Goal: Transaction & Acquisition: Purchase product/service

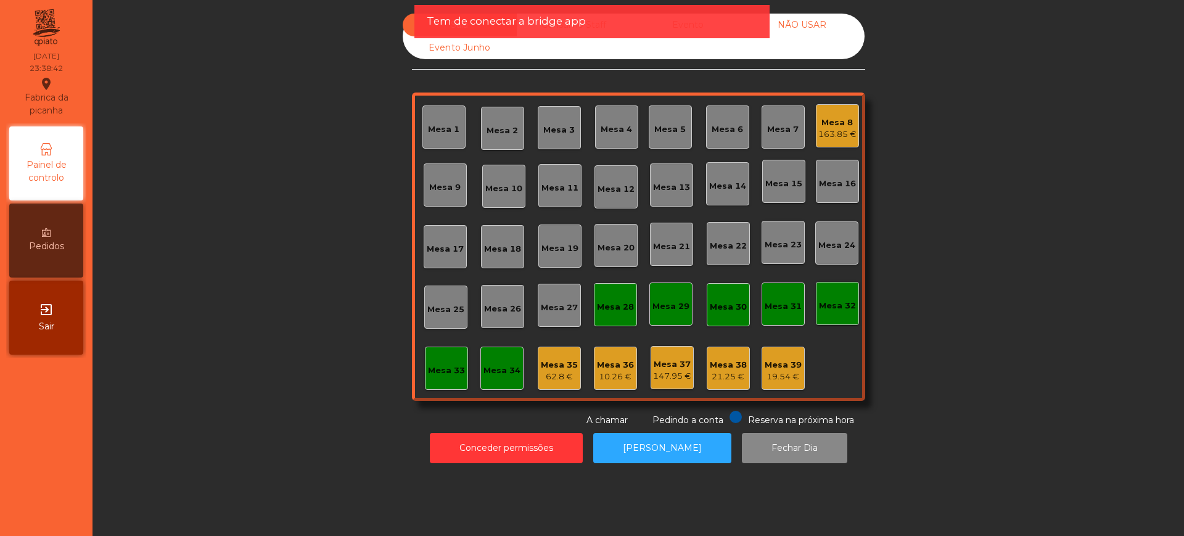
click at [726, 49] on div "Sala Consumo Staff Evento NÃO USAR Evento Junho" at bounding box center [634, 37] width 462 height 46
click at [734, 33] on div "Tem de conectar a bridge app" at bounding box center [591, 21] width 355 height 33
click at [732, 27] on div "Tem de conectar a bridge app" at bounding box center [592, 21] width 331 height 15
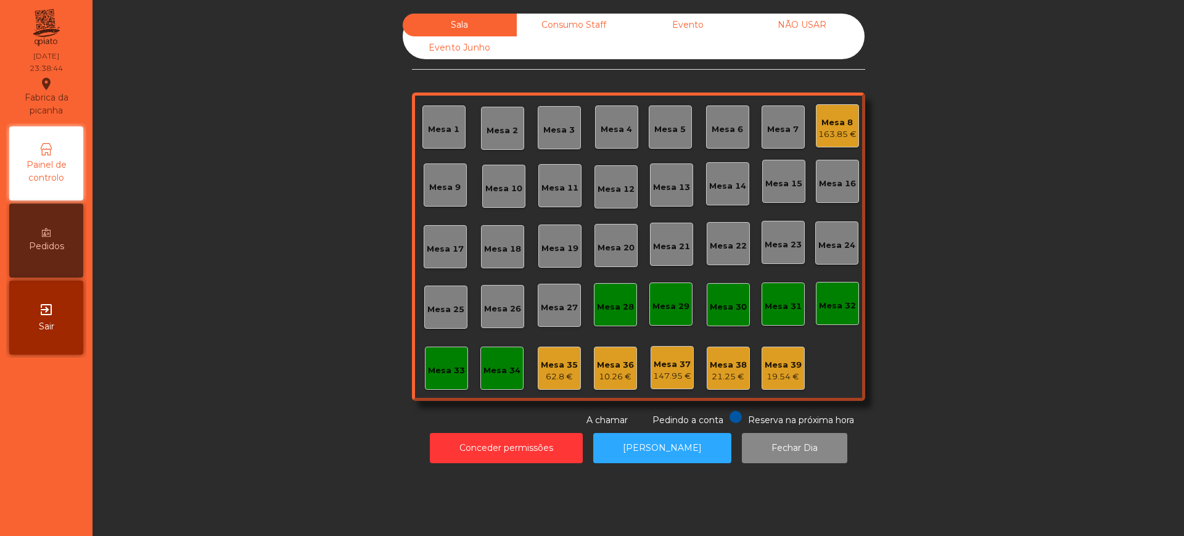
click at [710, 20] on div "Evento" at bounding box center [688, 25] width 114 height 23
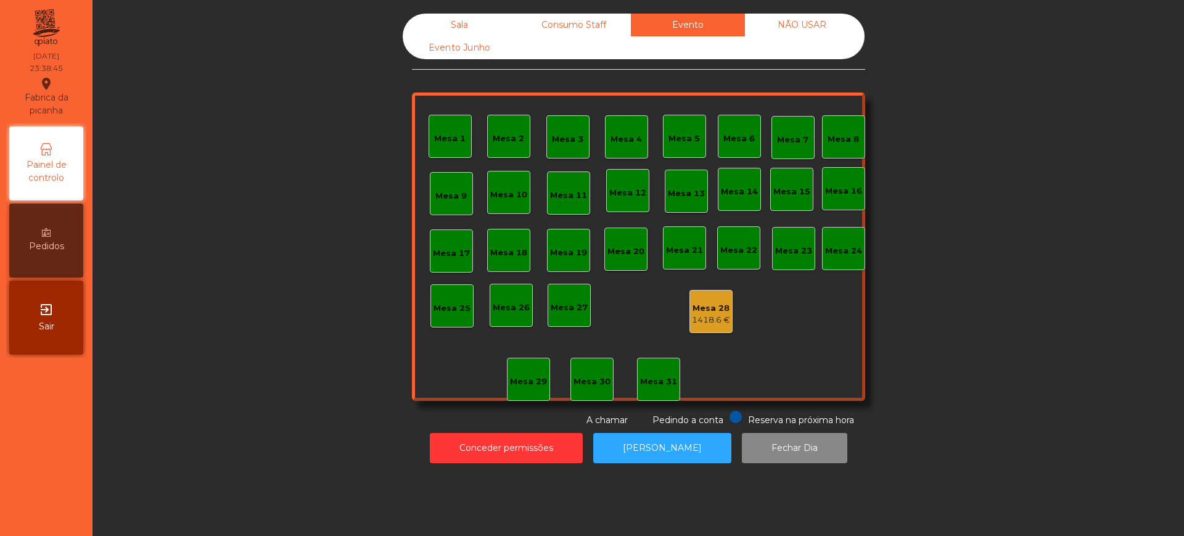
click at [447, 25] on div "Sala" at bounding box center [460, 25] width 114 height 23
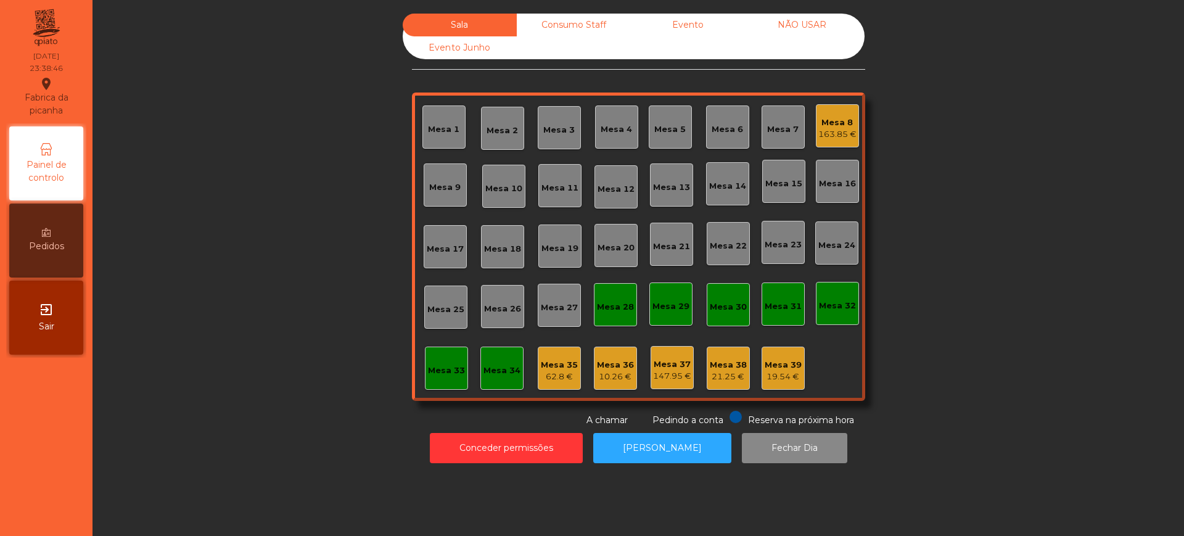
click at [324, 283] on div "Sala Consumo Staff Evento NÃO USAR Evento Junho Mesa 1 Mesa 2 Mesa 3 Mesa 4 Mes…" at bounding box center [638, 220] width 1058 height 413
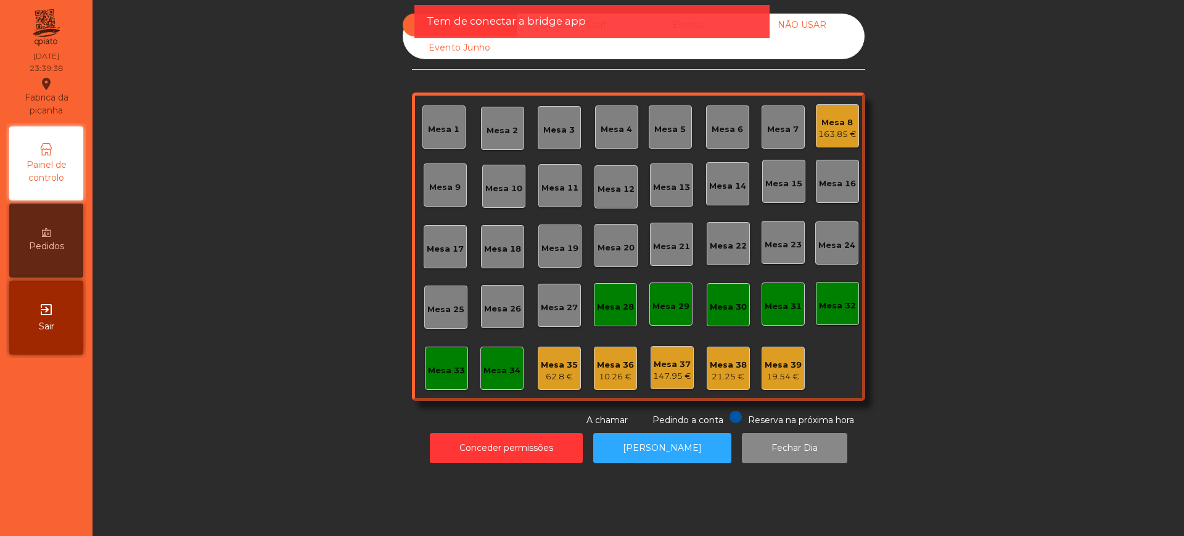
click at [50, 333] on div "exit_to_app Sair" at bounding box center [46, 318] width 74 height 74
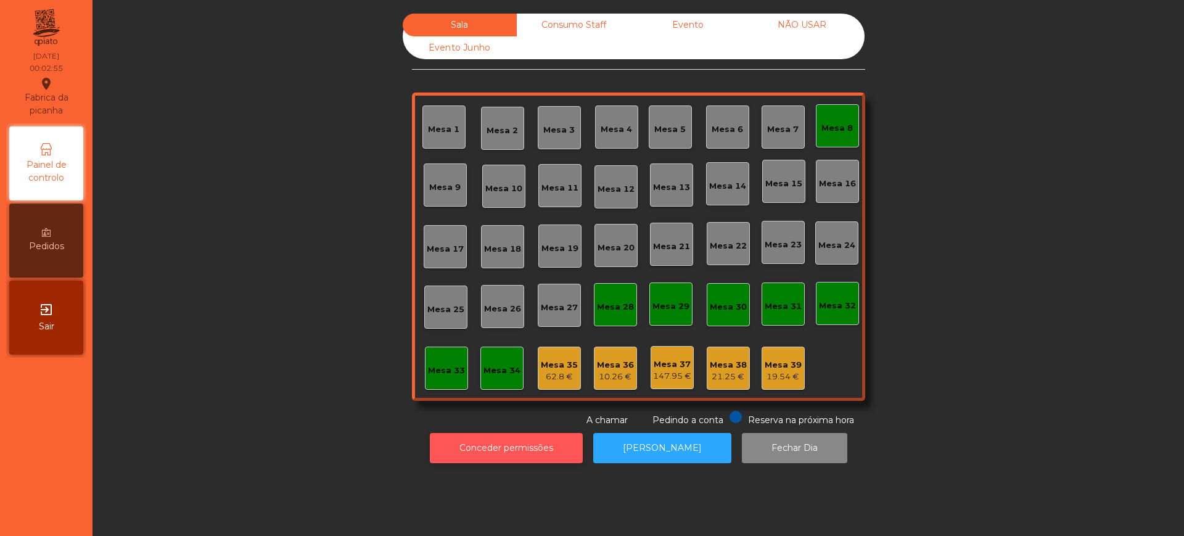
click at [473, 451] on button "Conceder permissões" at bounding box center [506, 448] width 153 height 30
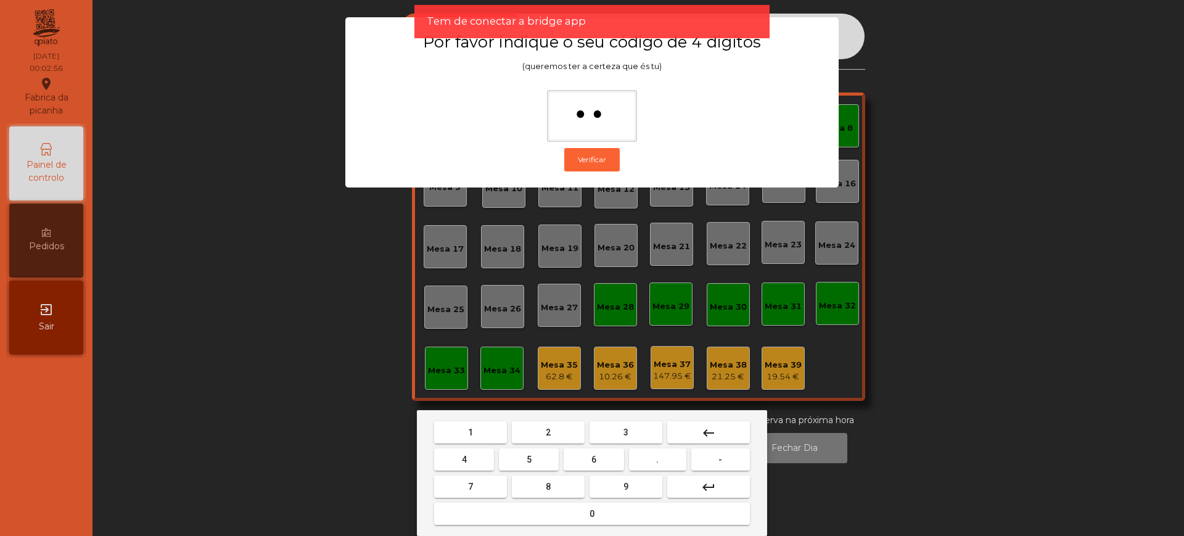
type input "***"
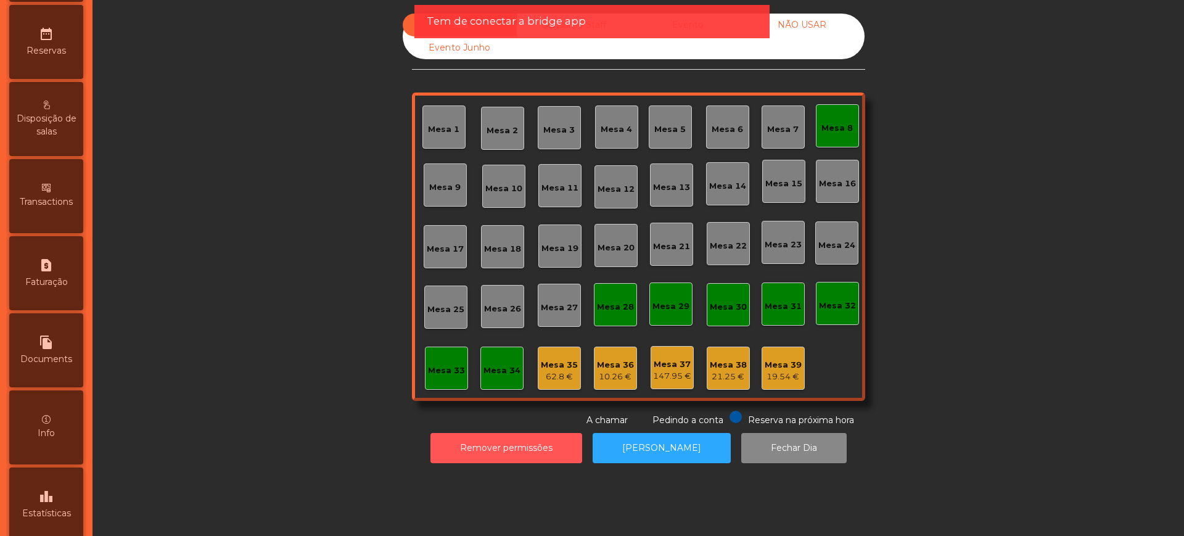
scroll to position [522, 0]
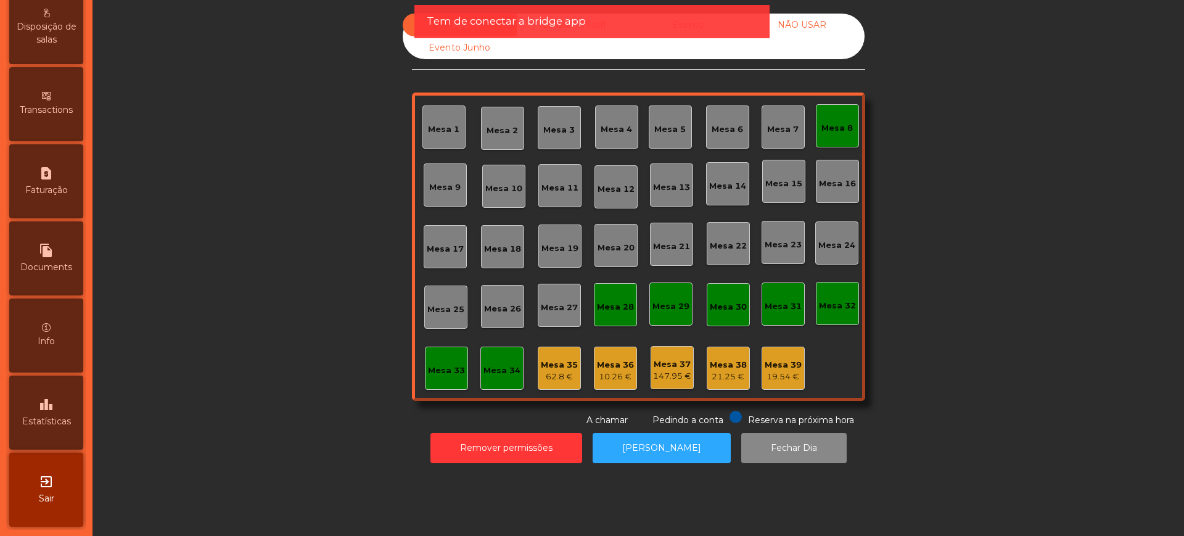
click at [68, 417] on span "Estatísticas" at bounding box center [46, 421] width 49 height 13
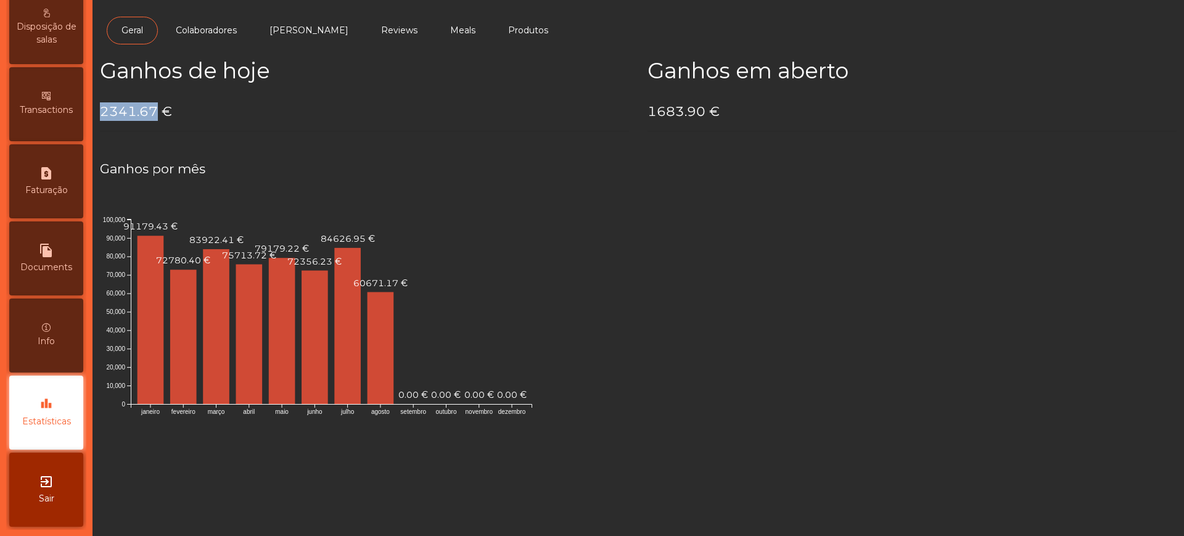
drag, startPoint x: 101, startPoint y: 115, endPoint x: 155, endPoint y: 110, distance: 54.4
click at [155, 110] on h4 "2341.67 €" at bounding box center [364, 111] width 529 height 18
copy h4 "2341.67"
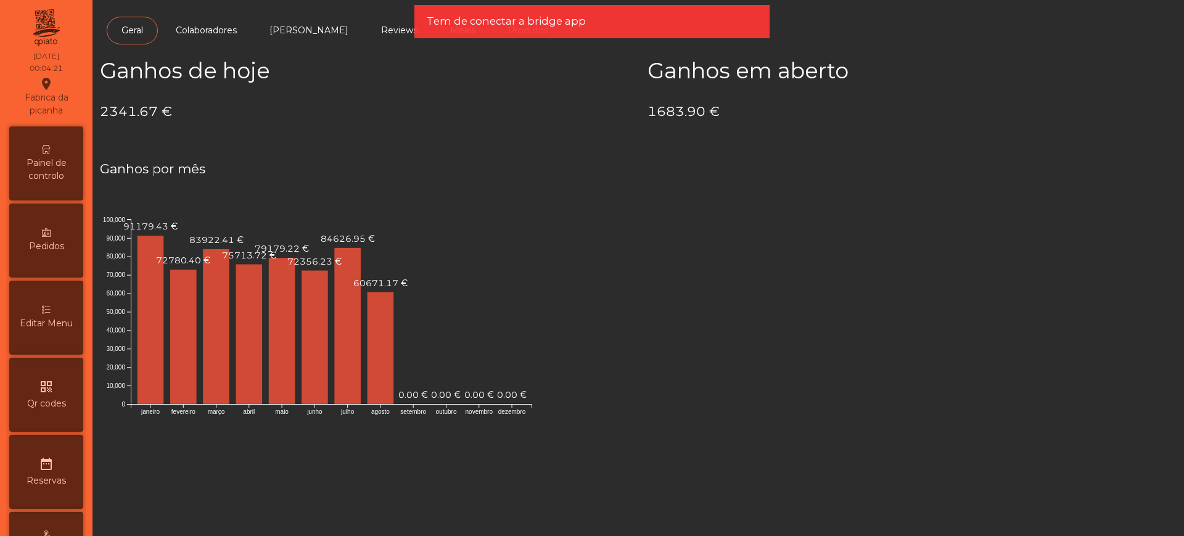
click at [42, 165] on span "Painel de controlo" at bounding box center [46, 170] width 68 height 26
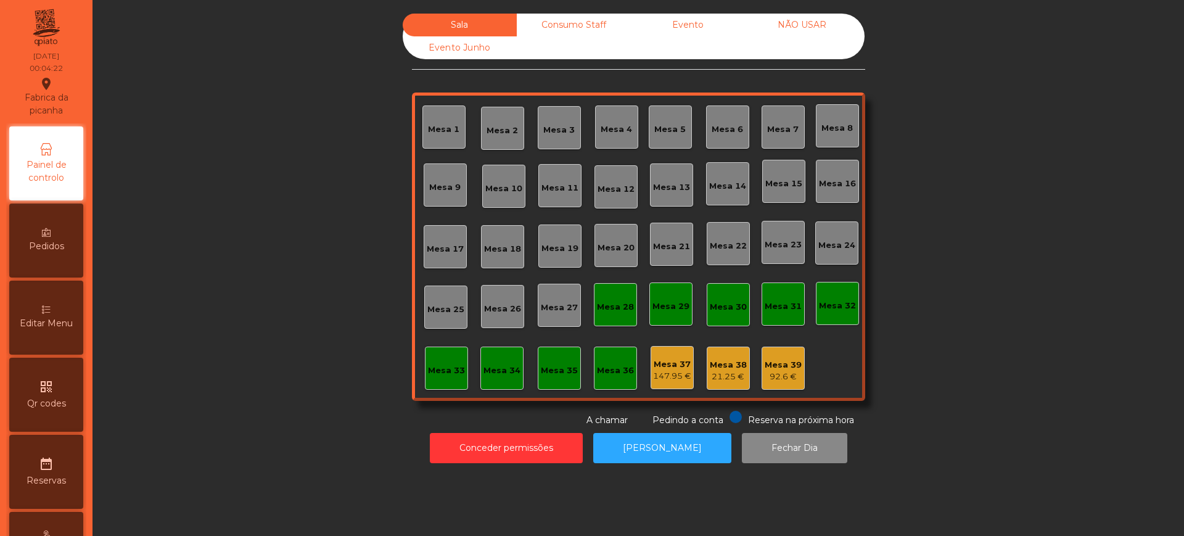
click at [686, 35] on div "Evento" at bounding box center [688, 25] width 114 height 23
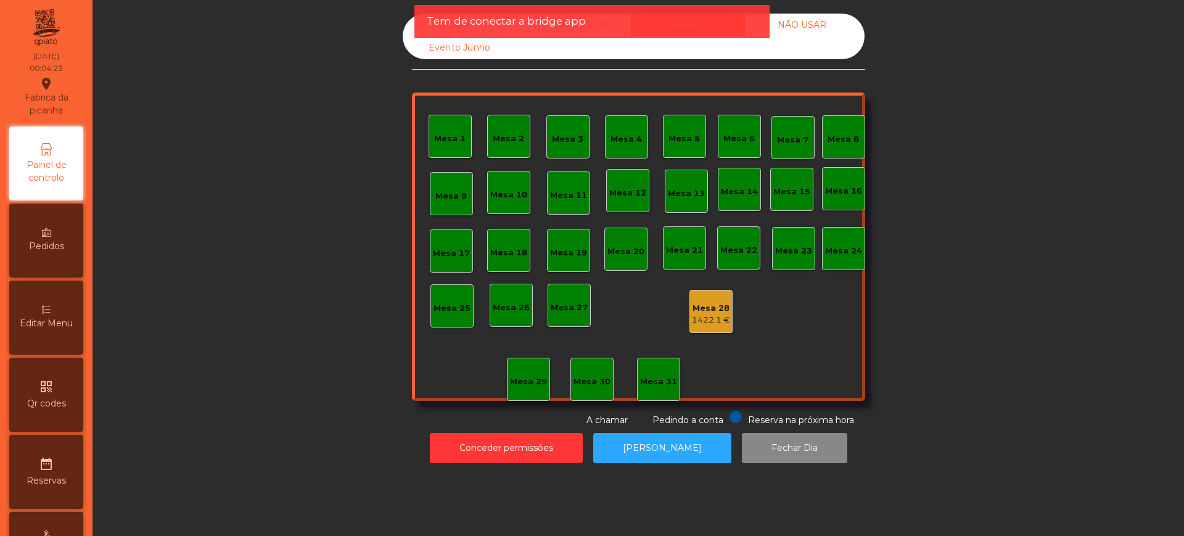
click at [711, 308] on div "Mesa 28" at bounding box center [711, 308] width 38 height 12
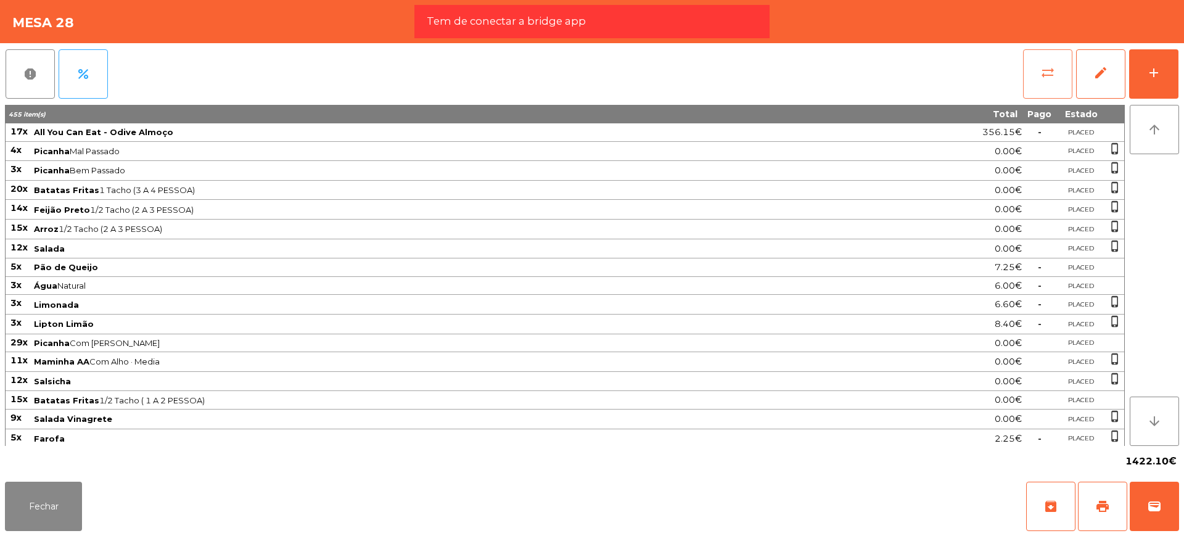
click at [1037, 78] on button "sync_alt" at bounding box center [1047, 73] width 49 height 49
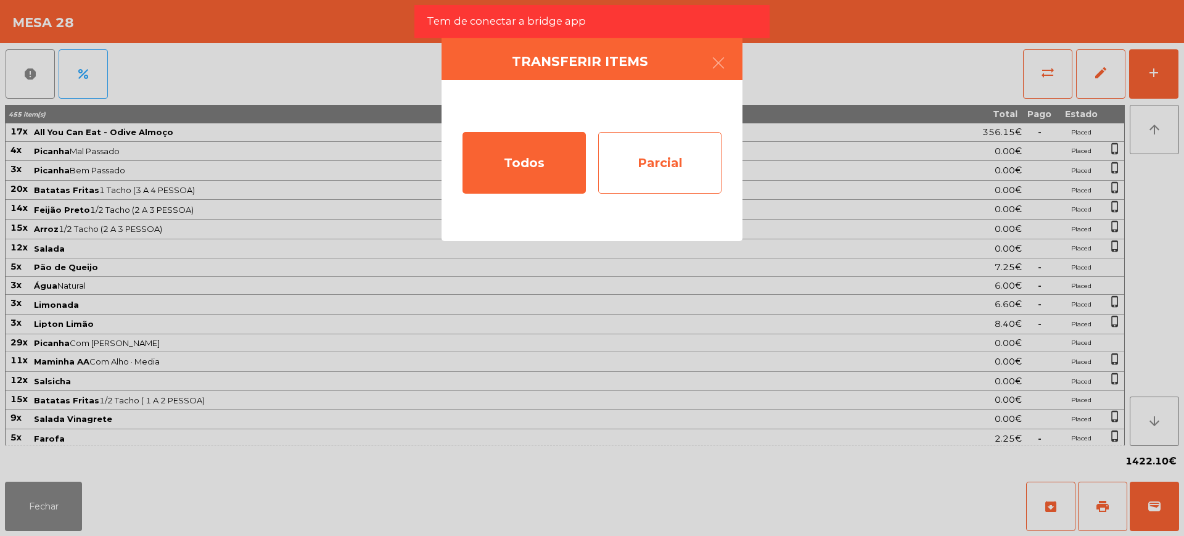
click at [646, 178] on div "Parcial" at bounding box center [659, 163] width 123 height 62
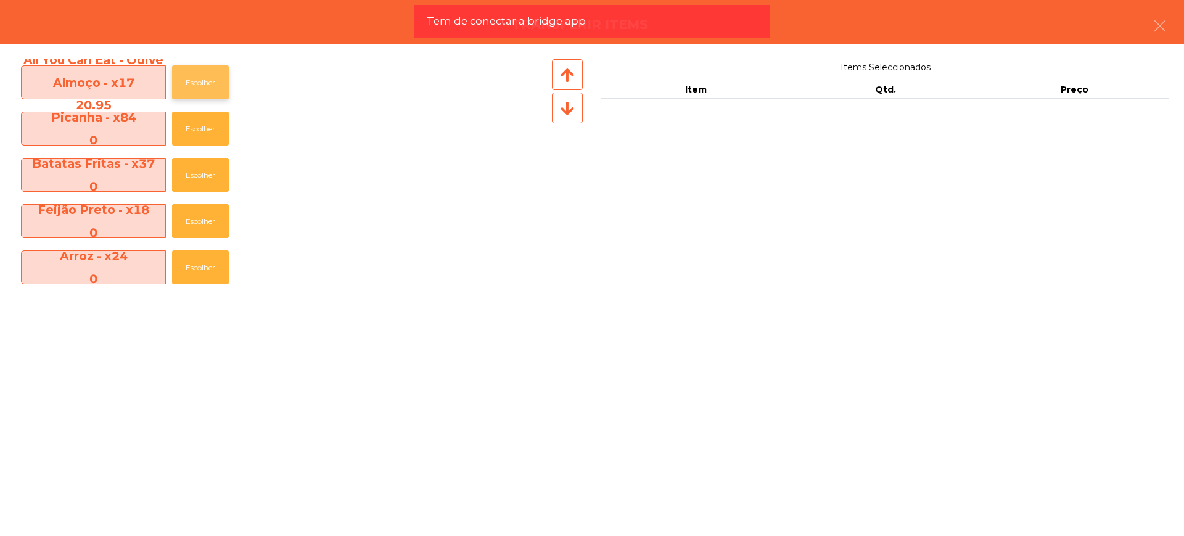
click at [202, 92] on button "Escolher" at bounding box center [200, 82] width 57 height 34
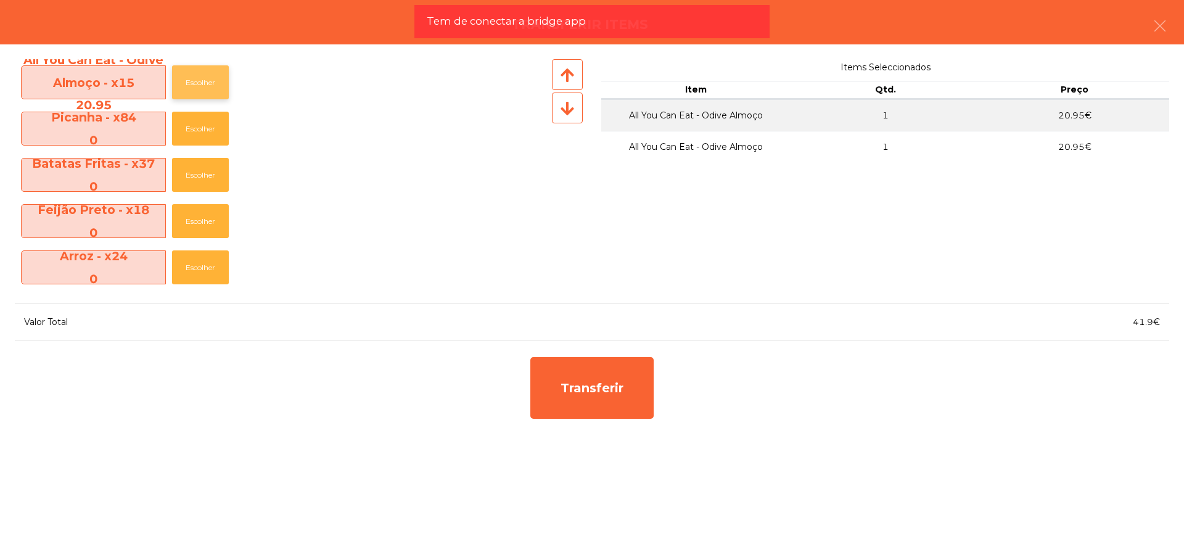
click at [200, 89] on button "Escolher" at bounding box center [200, 82] width 57 height 34
click at [199, 89] on button "Escolher" at bounding box center [200, 82] width 57 height 34
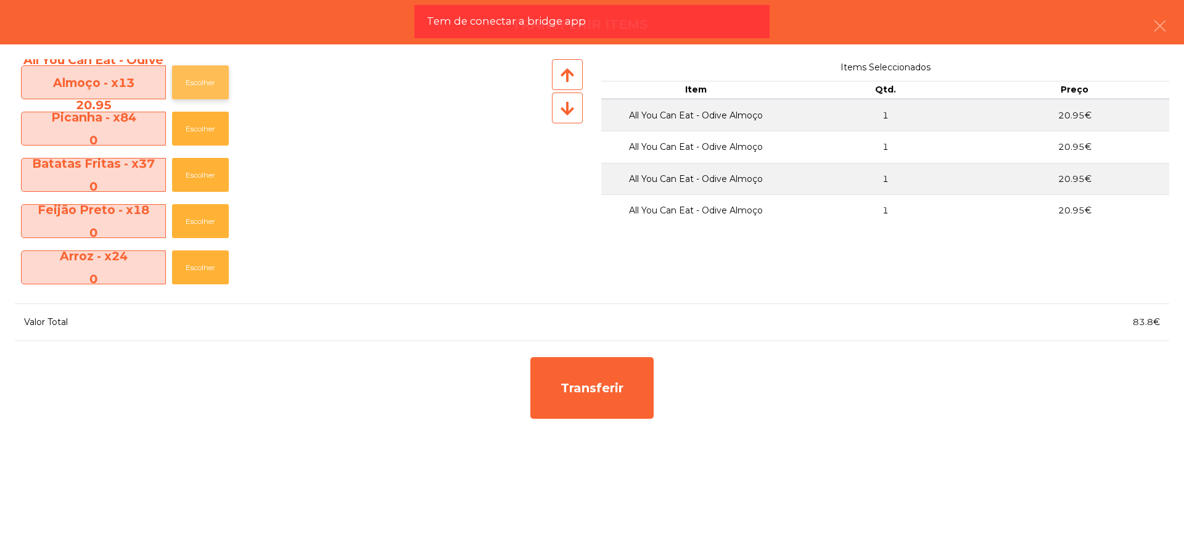
click at [197, 88] on button "Escolher" at bounding box center [200, 82] width 57 height 34
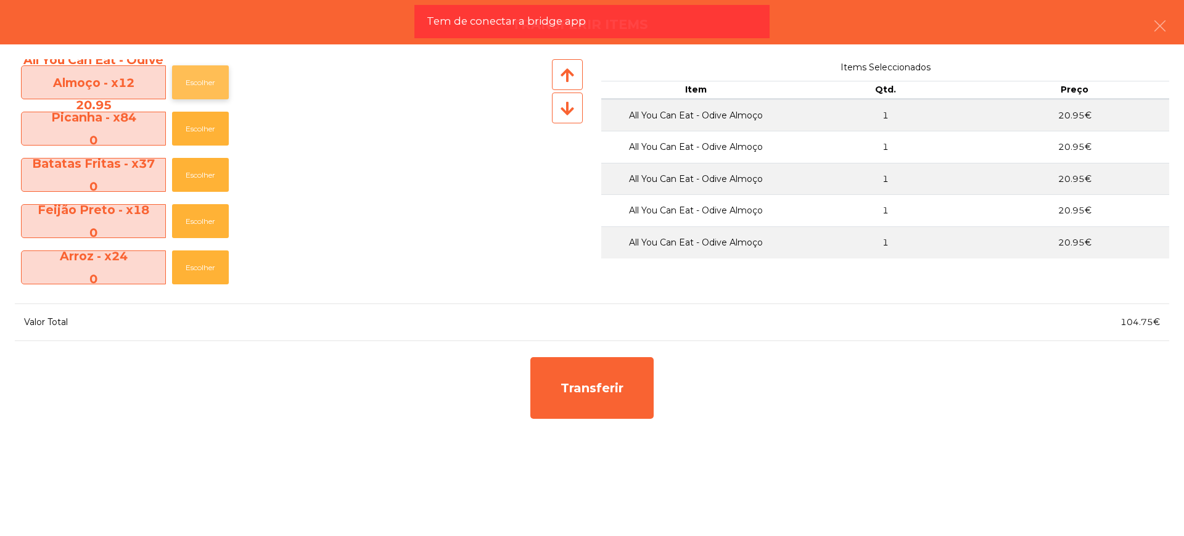
drag, startPoint x: 198, startPoint y: 89, endPoint x: 197, endPoint y: 83, distance: 6.2
click at [197, 85] on button "Escolher" at bounding box center [200, 82] width 57 height 34
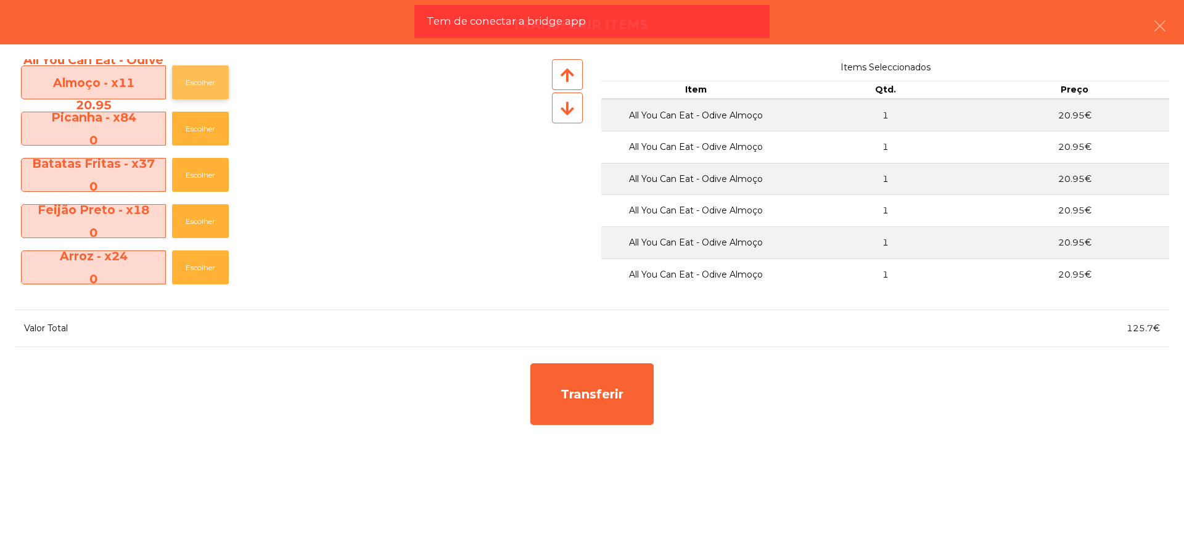
click at [197, 83] on button "Escolher" at bounding box center [200, 82] width 57 height 34
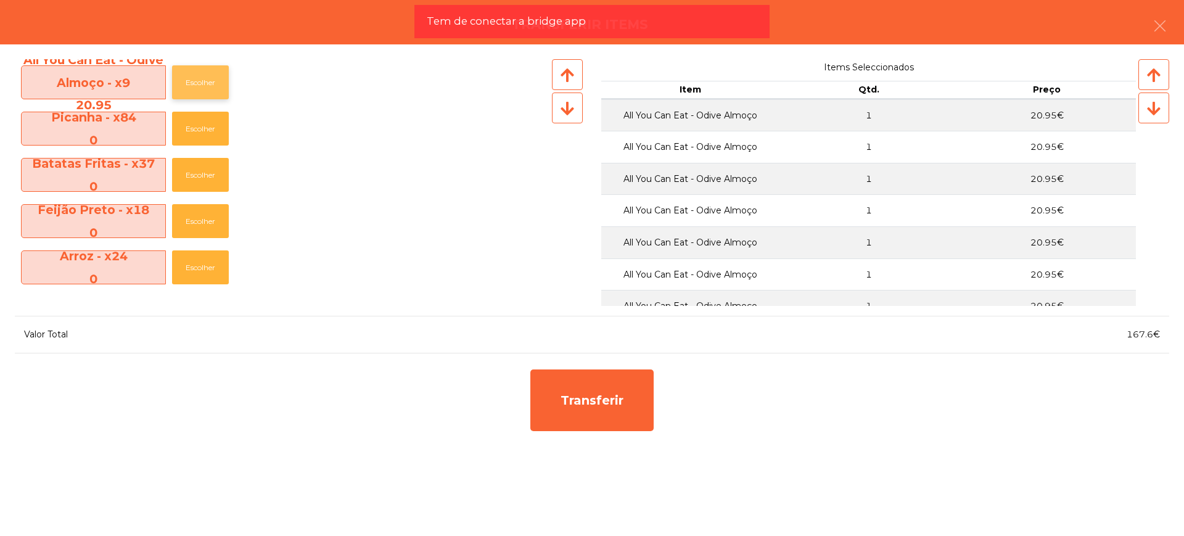
click at [197, 83] on button "Escolher" at bounding box center [200, 82] width 57 height 34
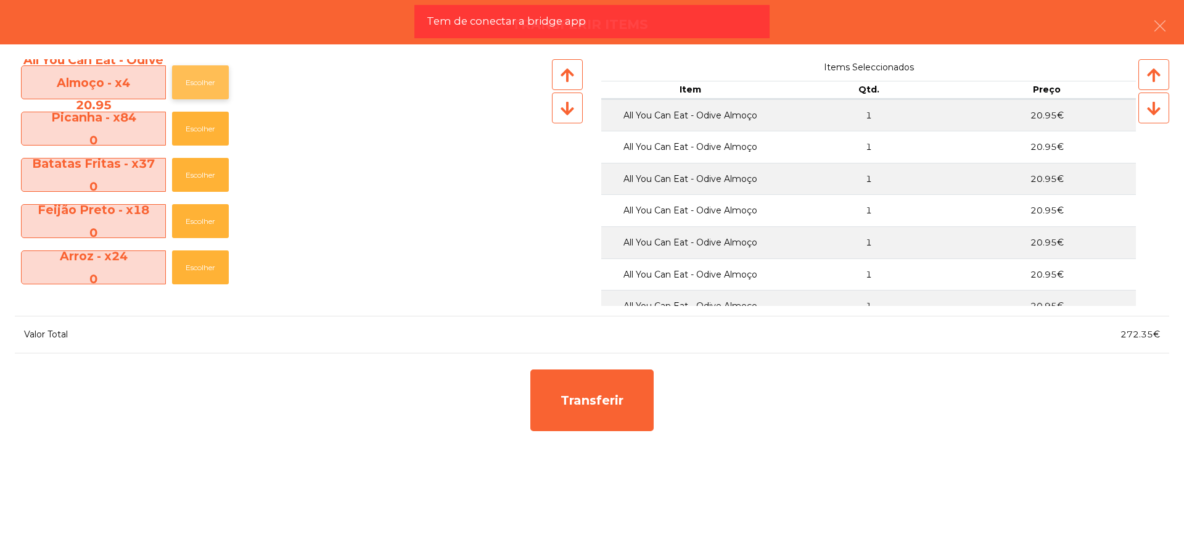
click at [197, 83] on button "Escolher" at bounding box center [200, 82] width 57 height 34
click at [197, 82] on button "Escolher" at bounding box center [200, 82] width 57 height 34
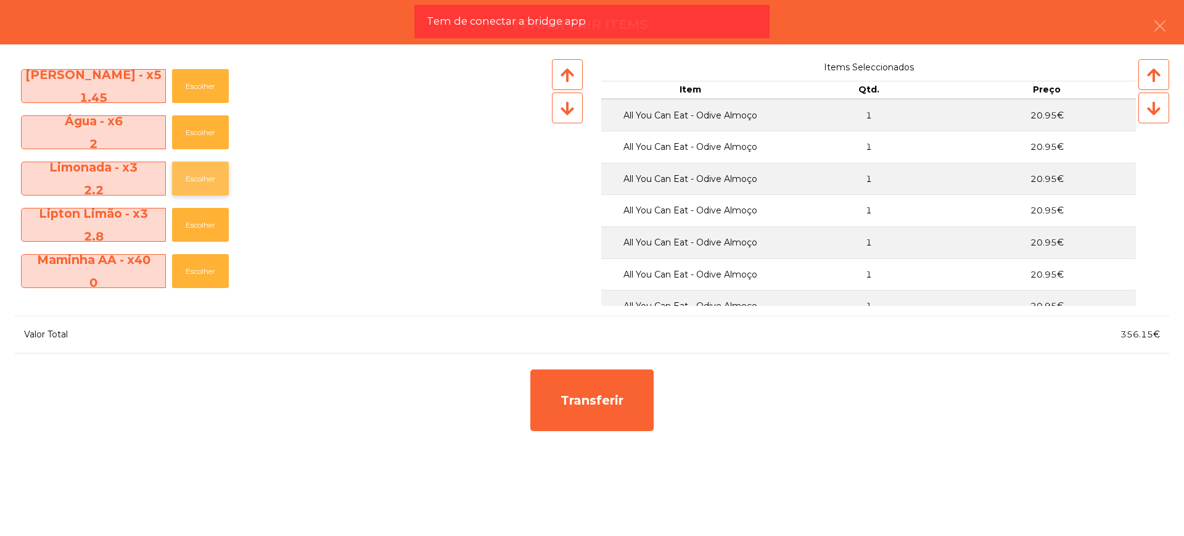
scroll to position [231, 0]
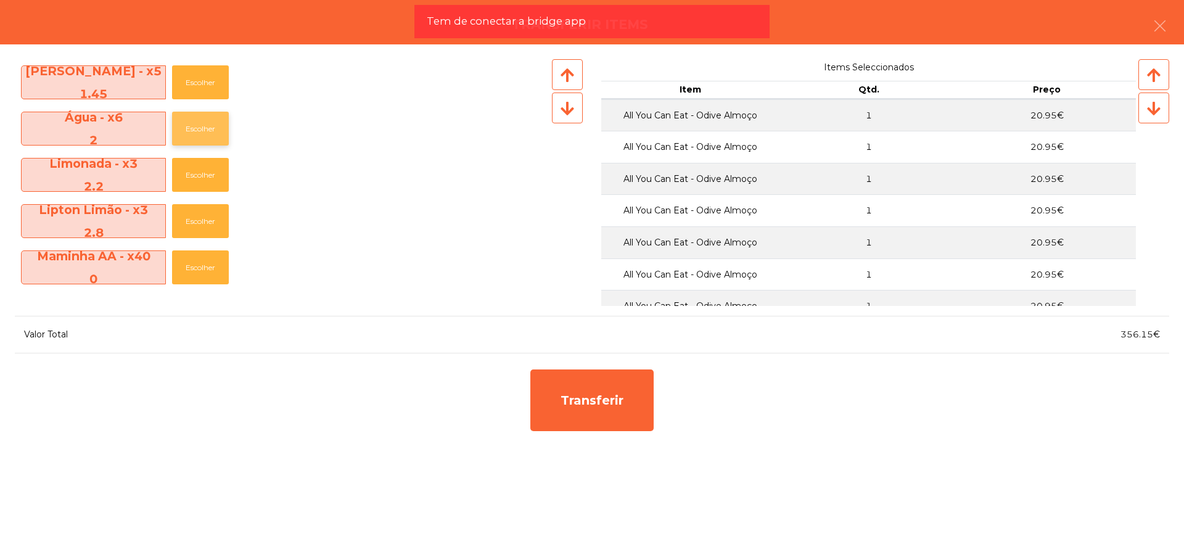
click at [195, 129] on button "Escolher" at bounding box center [200, 129] width 57 height 34
click at [195, 128] on button "Escolher" at bounding box center [200, 129] width 57 height 34
click at [195, 126] on button "Escolher" at bounding box center [200, 129] width 57 height 34
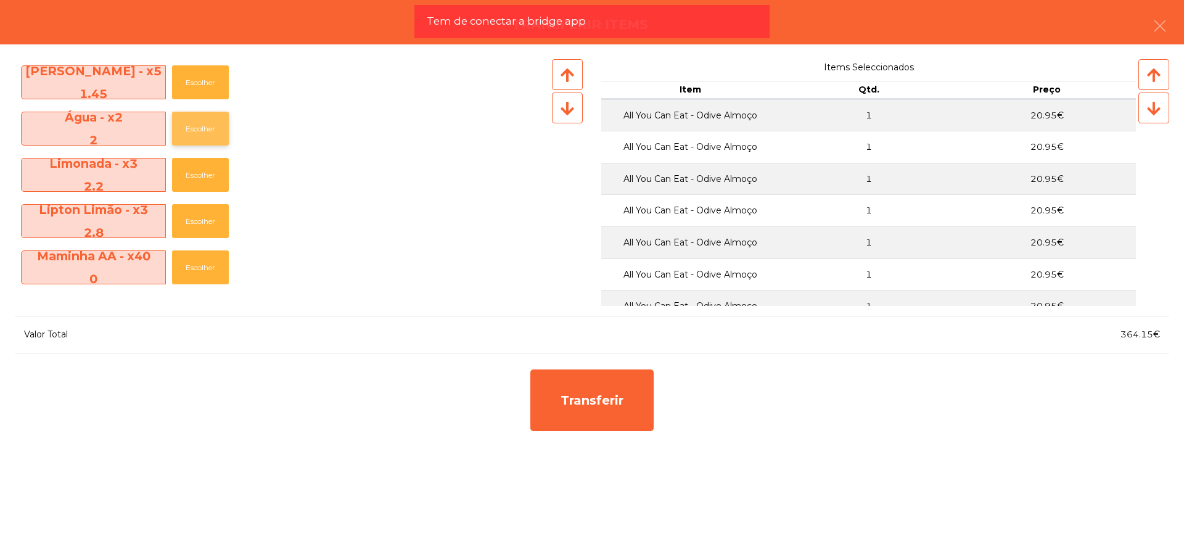
click at [195, 126] on button "Escolher" at bounding box center [200, 129] width 57 height 34
click at [192, 79] on button "Escolher" at bounding box center [200, 82] width 57 height 34
click at [191, 78] on button "Escolher" at bounding box center [200, 82] width 57 height 34
click at [192, 78] on button "Escolher" at bounding box center [200, 82] width 57 height 34
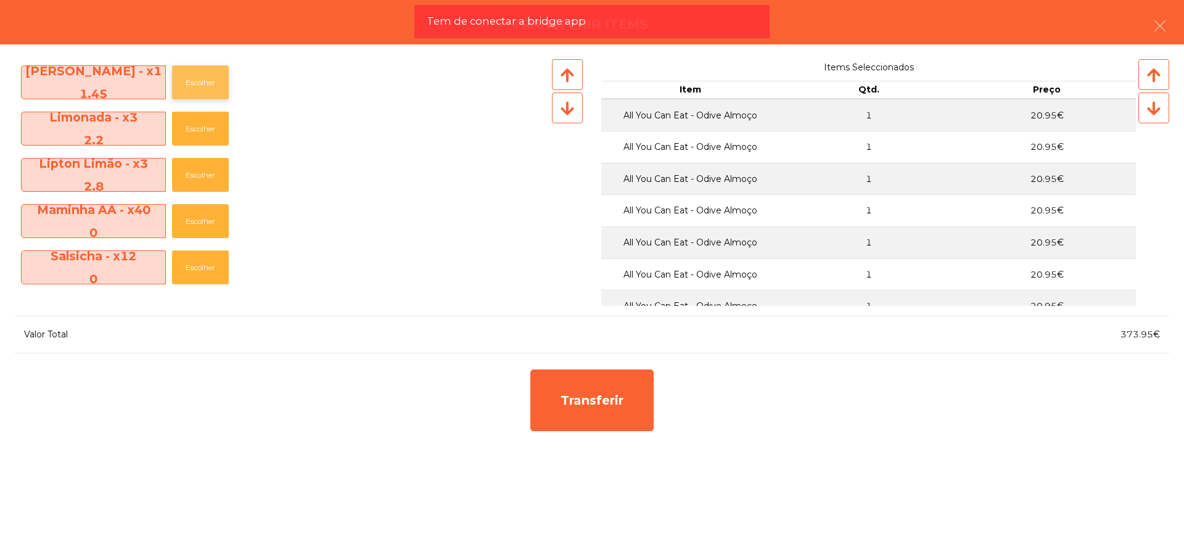
click at [192, 78] on button "Escolher" at bounding box center [200, 82] width 57 height 34
click at [195, 125] on button "Escolher" at bounding box center [200, 129] width 57 height 34
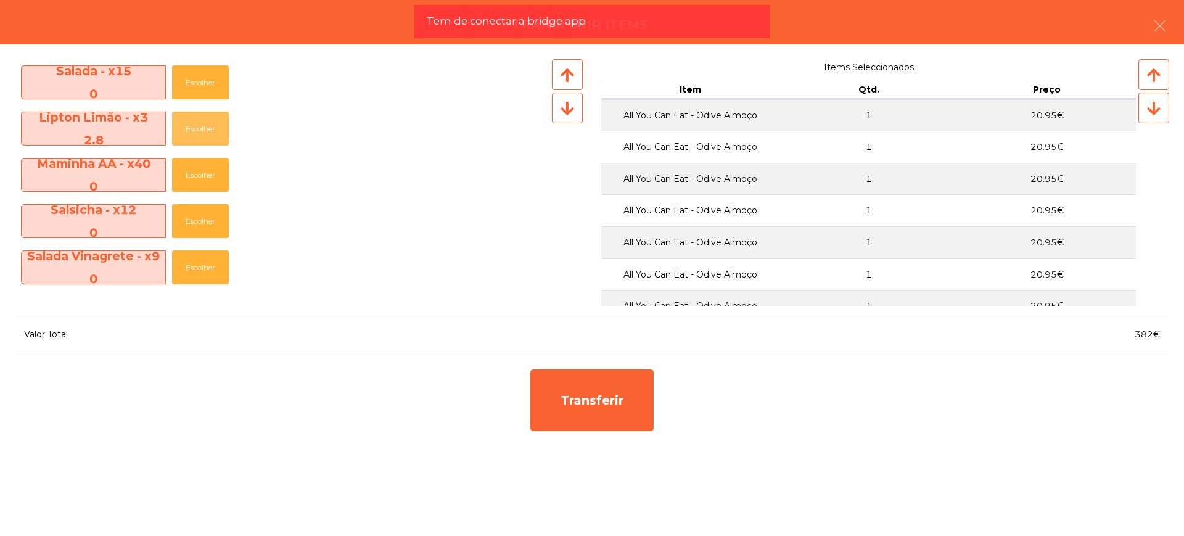
click at [195, 125] on button "Escolher" at bounding box center [200, 129] width 57 height 34
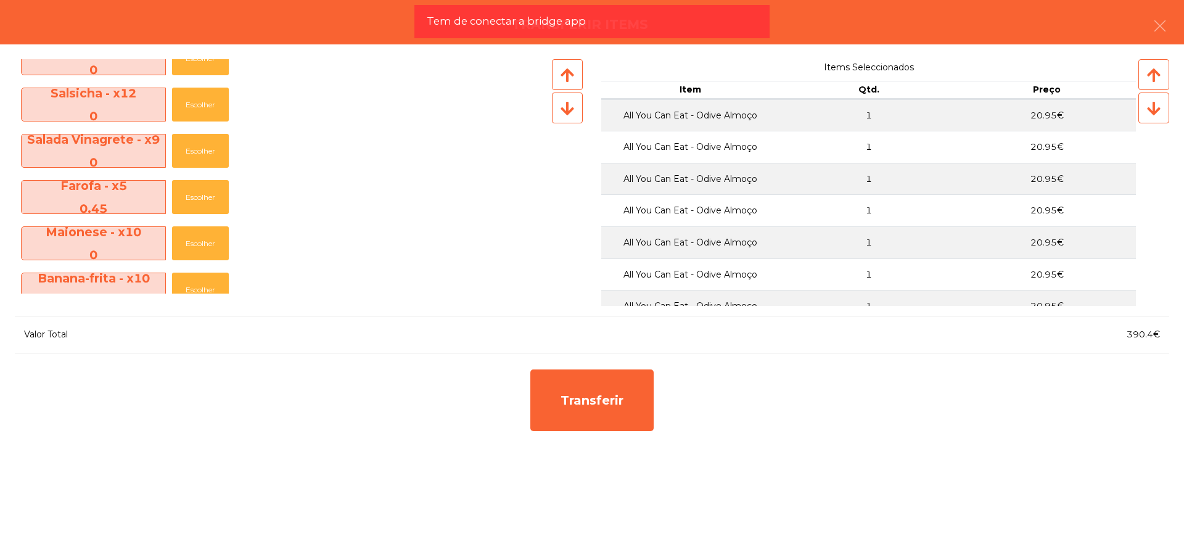
scroll to position [339, 0]
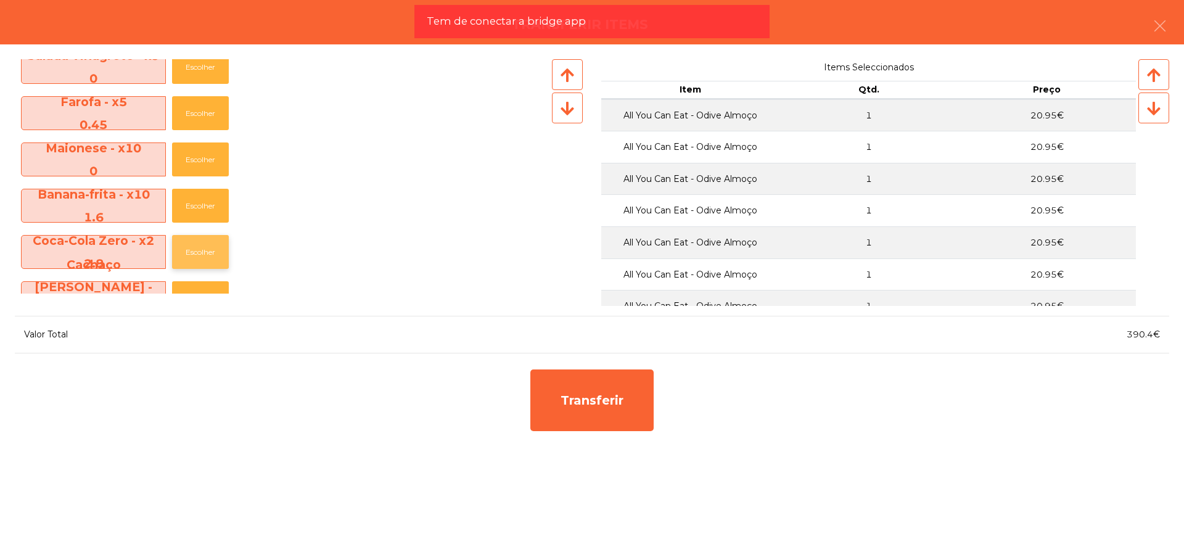
click at [196, 239] on button "Escolher" at bounding box center [200, 252] width 57 height 34
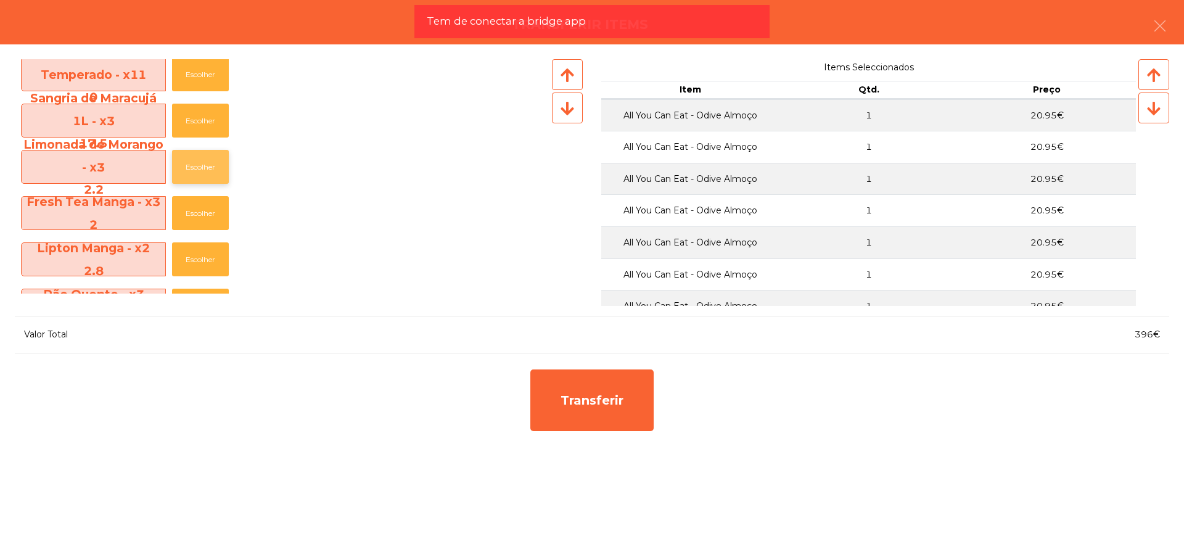
scroll to position [570, 0]
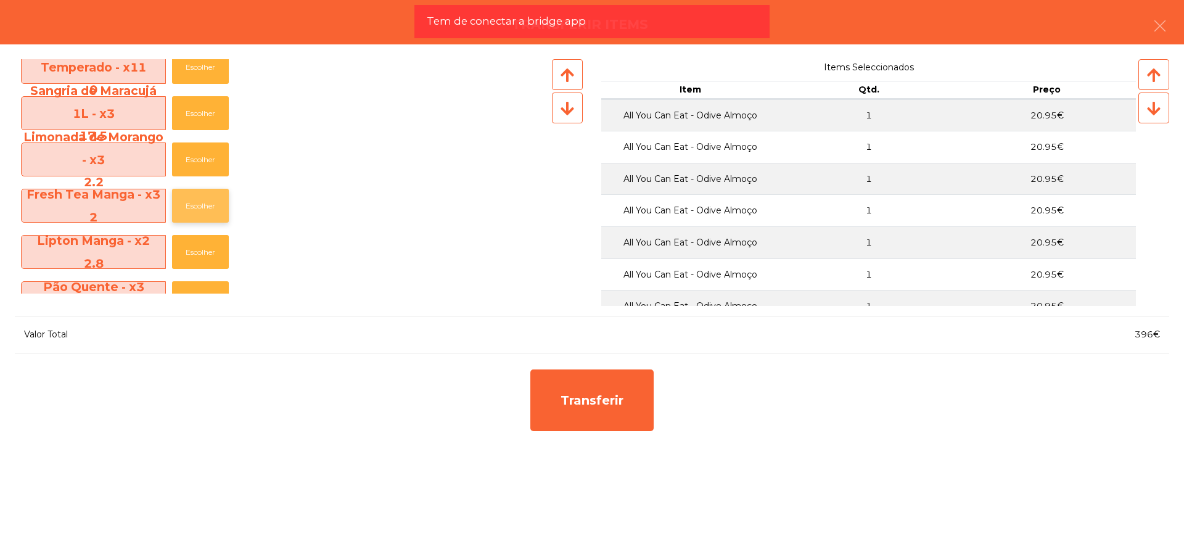
click at [188, 200] on button "Escolher" at bounding box center [200, 206] width 57 height 34
click at [197, 163] on button "Escolher" at bounding box center [200, 159] width 57 height 34
click at [197, 161] on button "Escolher" at bounding box center [200, 159] width 57 height 34
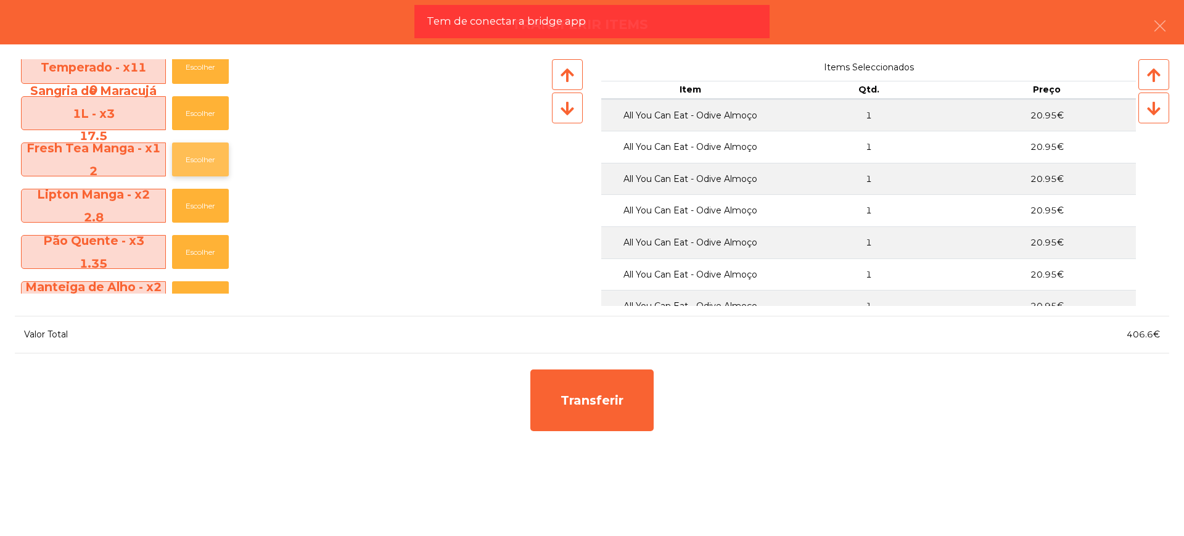
click at [193, 165] on button "Escolher" at bounding box center [200, 159] width 57 height 34
click at [205, 165] on button "Escolher" at bounding box center [200, 159] width 57 height 34
click at [204, 165] on button "Escolher" at bounding box center [200, 159] width 57 height 34
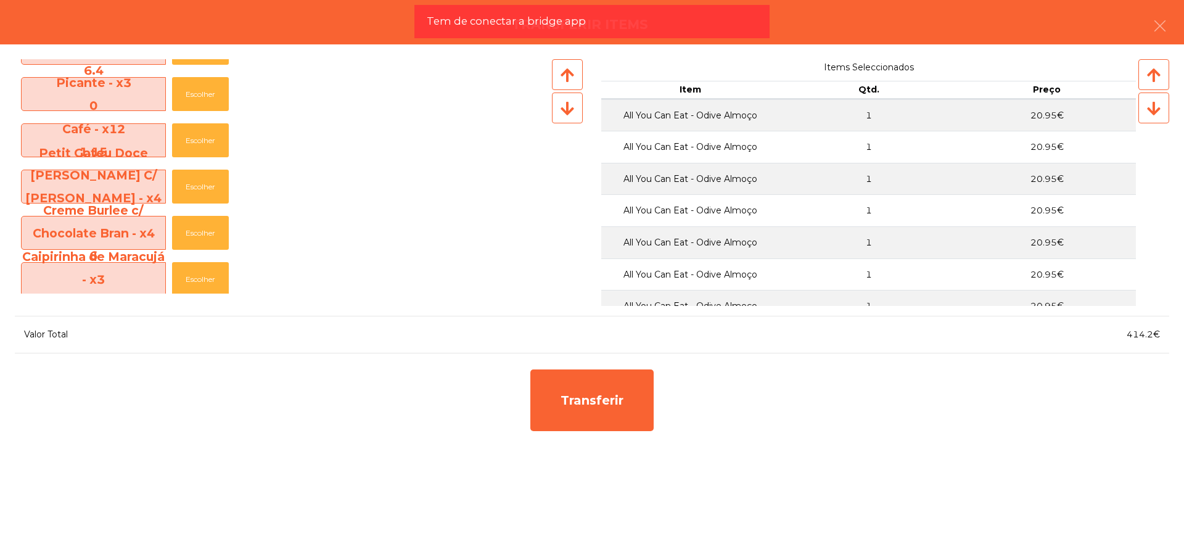
scroll to position [879, 0]
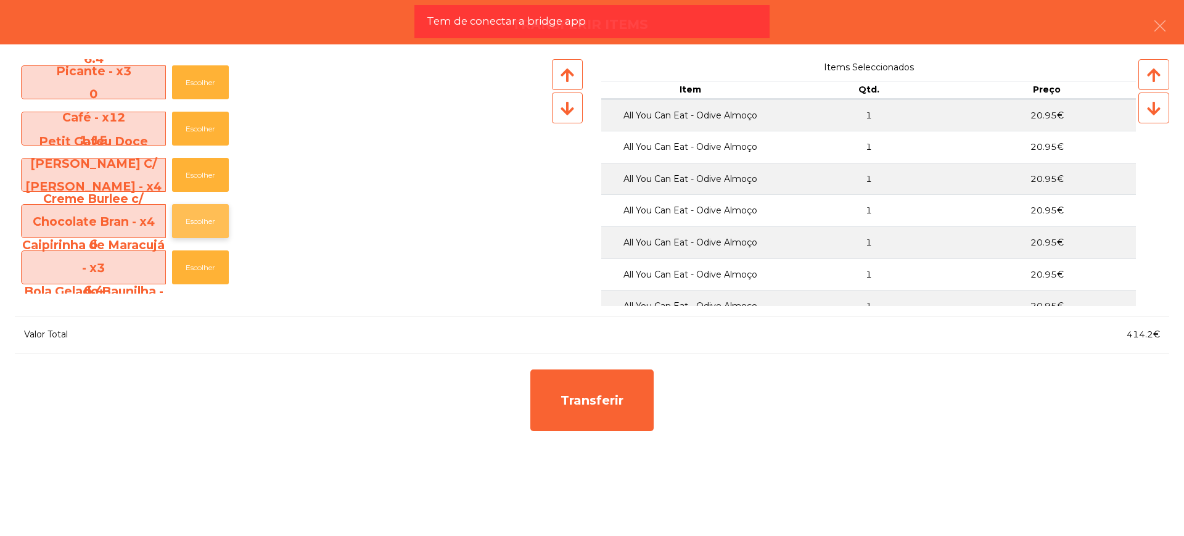
click at [190, 218] on button "Escolher" at bounding box center [200, 221] width 57 height 34
click at [192, 220] on button "Escolher" at bounding box center [200, 221] width 57 height 34
click at [199, 220] on button "Escolher" at bounding box center [200, 221] width 57 height 34
click at [204, 218] on button "Escolher" at bounding box center [200, 221] width 57 height 34
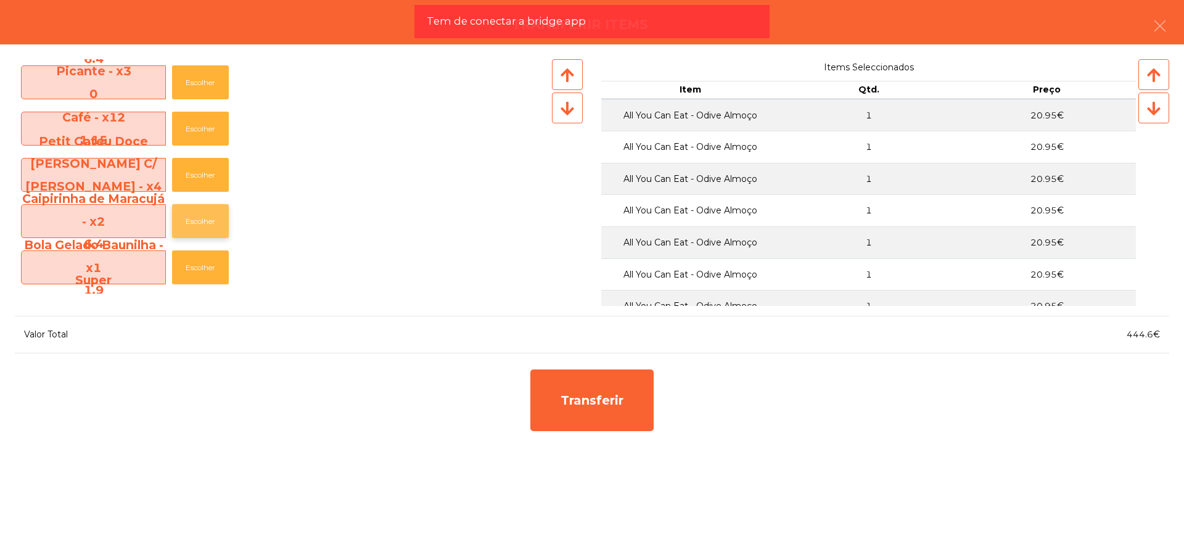
click at [204, 218] on button "Escolher" at bounding box center [200, 221] width 57 height 34
click at [205, 219] on button "Escolher" at bounding box center [200, 221] width 57 height 34
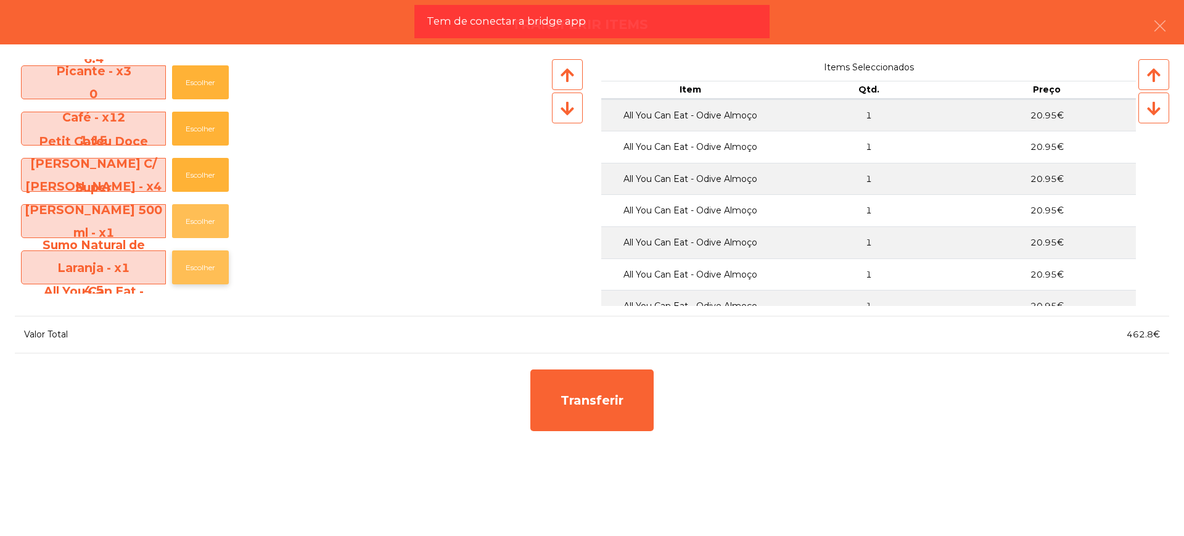
click at [205, 220] on button "Escolher" at bounding box center [200, 221] width 57 height 34
click at [203, 220] on button "Escolher" at bounding box center [200, 221] width 57 height 34
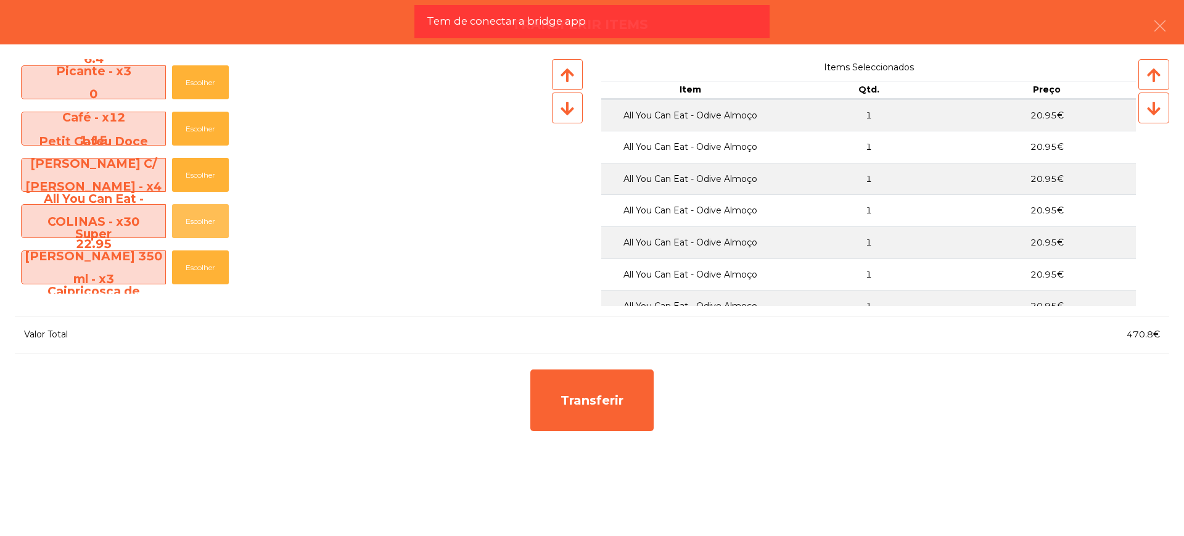
click at [203, 220] on button "Escolher" at bounding box center [200, 221] width 57 height 34
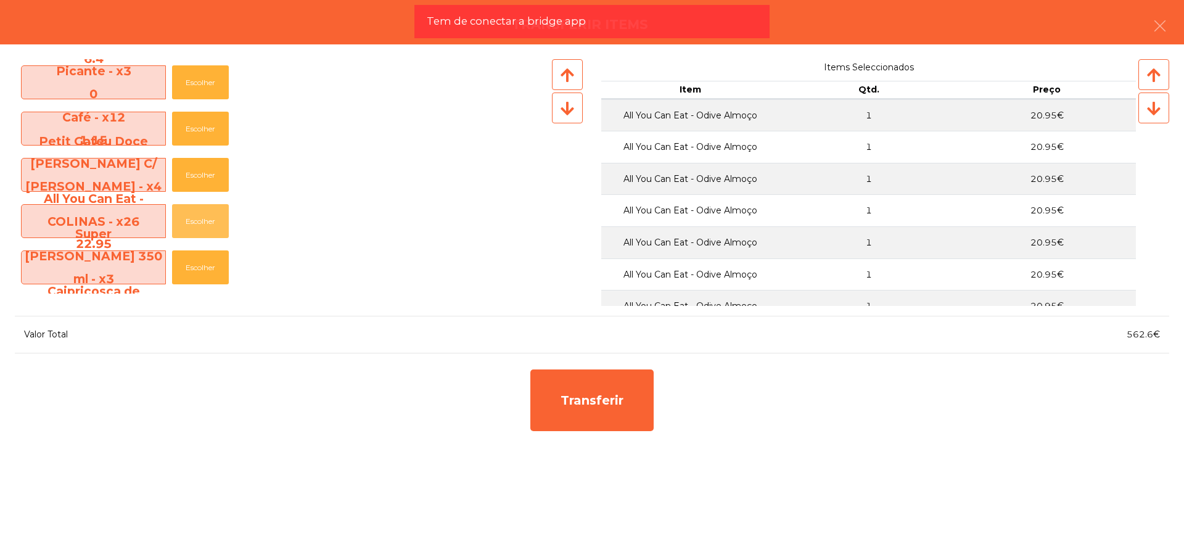
click at [203, 220] on button "Escolher" at bounding box center [200, 221] width 57 height 34
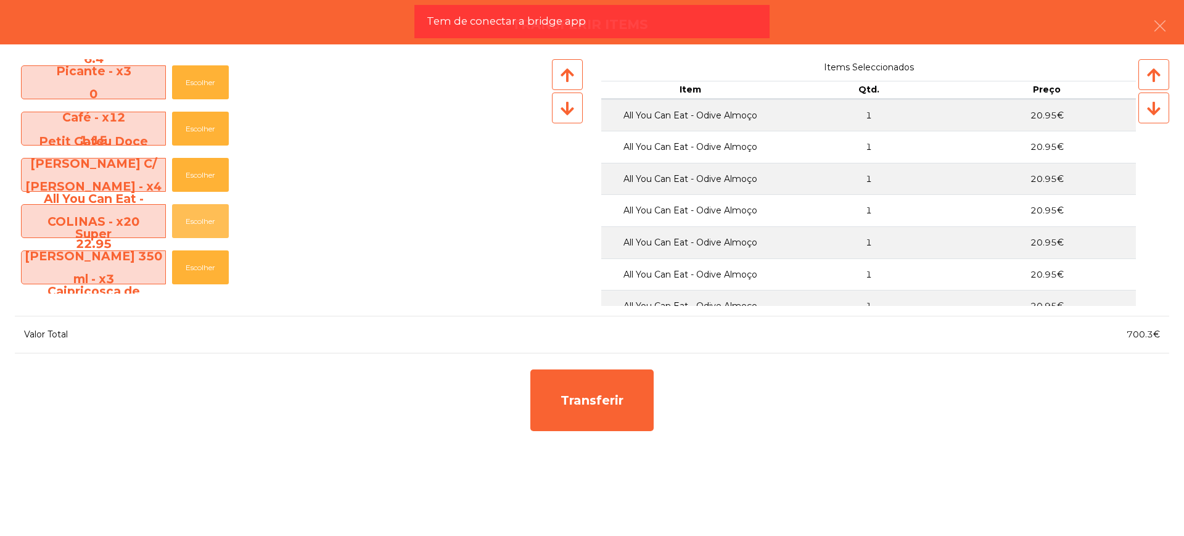
click at [203, 220] on button "Escolher" at bounding box center [200, 221] width 57 height 34
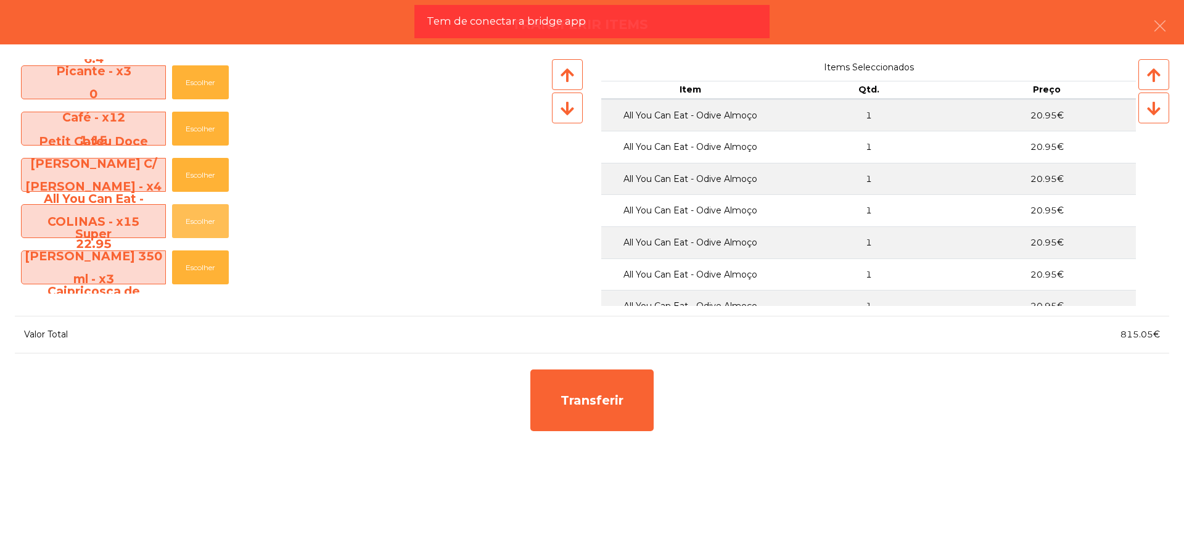
click at [203, 220] on button "Escolher" at bounding box center [200, 221] width 57 height 34
click at [191, 170] on button "Escolher" at bounding box center [200, 175] width 57 height 34
drag, startPoint x: 1122, startPoint y: 334, endPoint x: 1151, endPoint y: 339, distance: 29.4
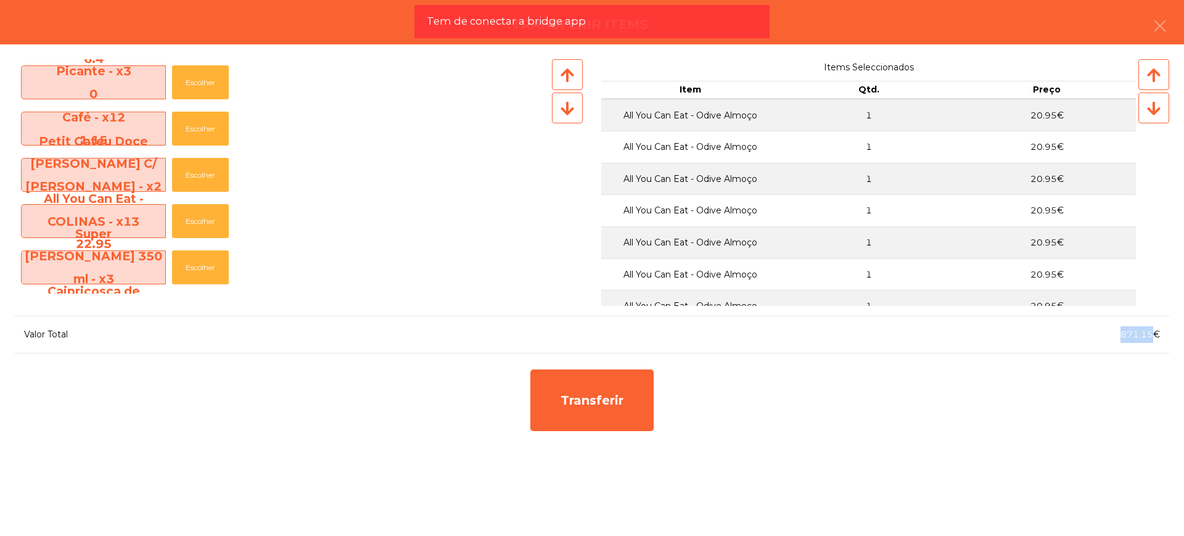
click at [1151, 339] on span "871.15€" at bounding box center [1139, 334] width 39 height 11
copy span "871.15"
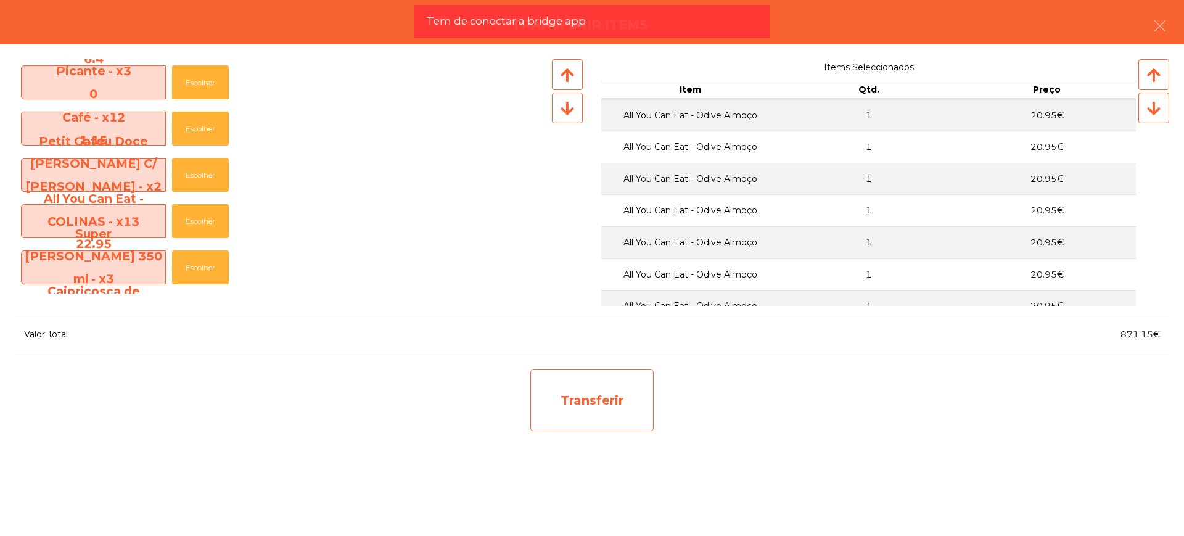
click at [608, 409] on div "Transferir" at bounding box center [591, 400] width 123 height 62
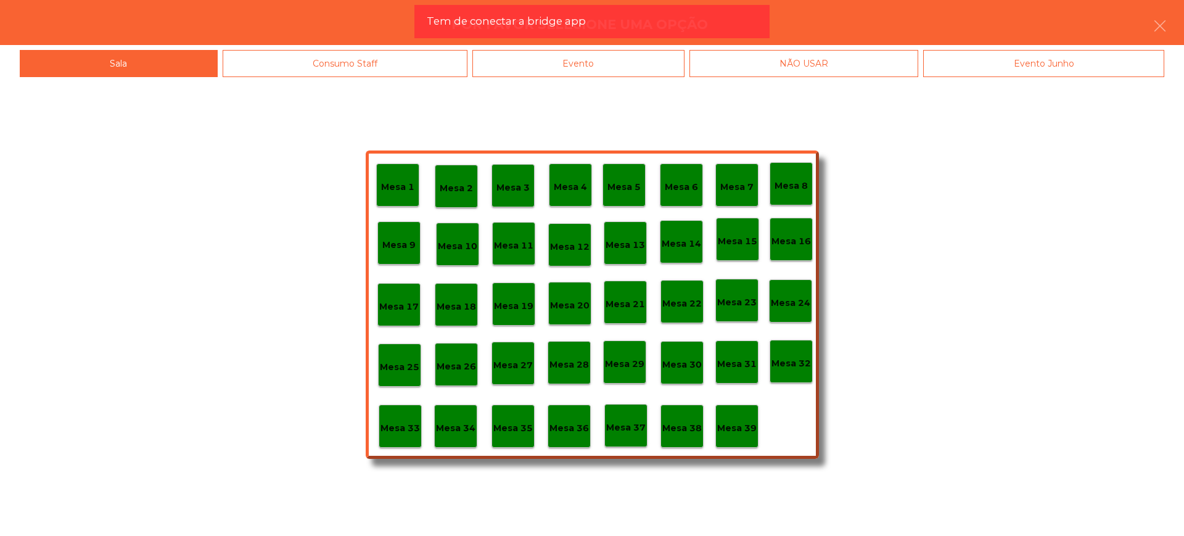
click at [616, 361] on p "Mesa 29" at bounding box center [624, 364] width 39 height 14
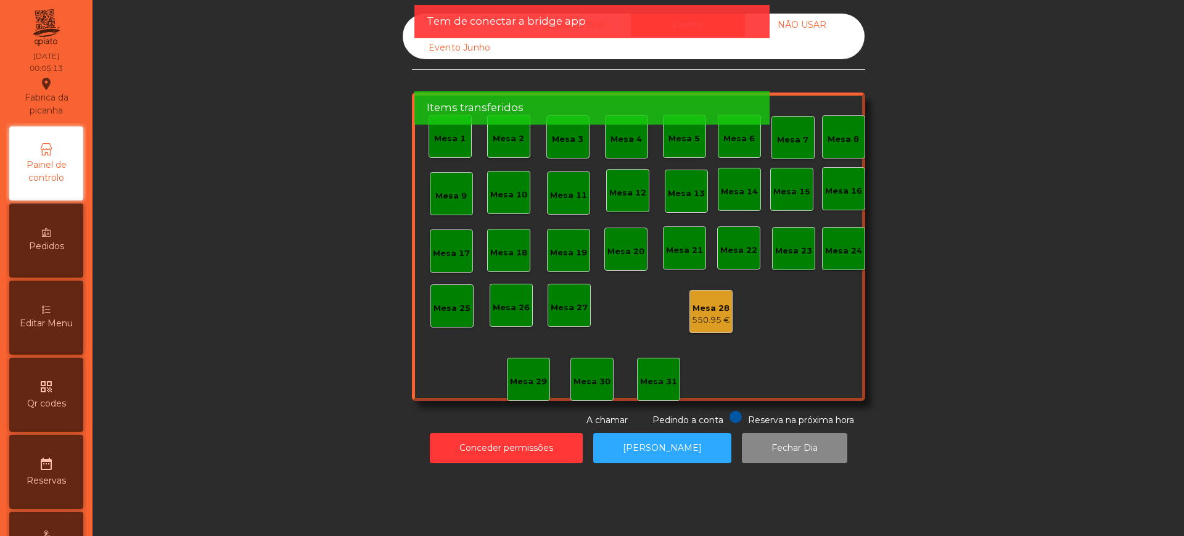
click at [697, 314] on div "550.95 €" at bounding box center [711, 320] width 38 height 12
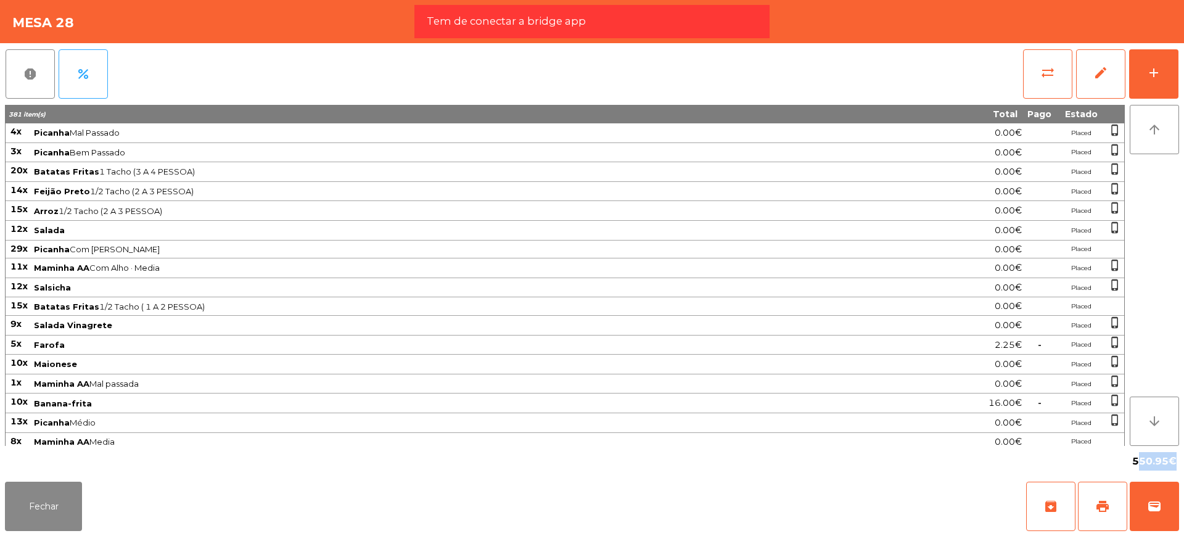
drag, startPoint x: 1132, startPoint y: 458, endPoint x: 1168, endPoint y: 467, distance: 36.9
click at [1168, 467] on div "550.95€" at bounding box center [1154, 461] width 49 height 21
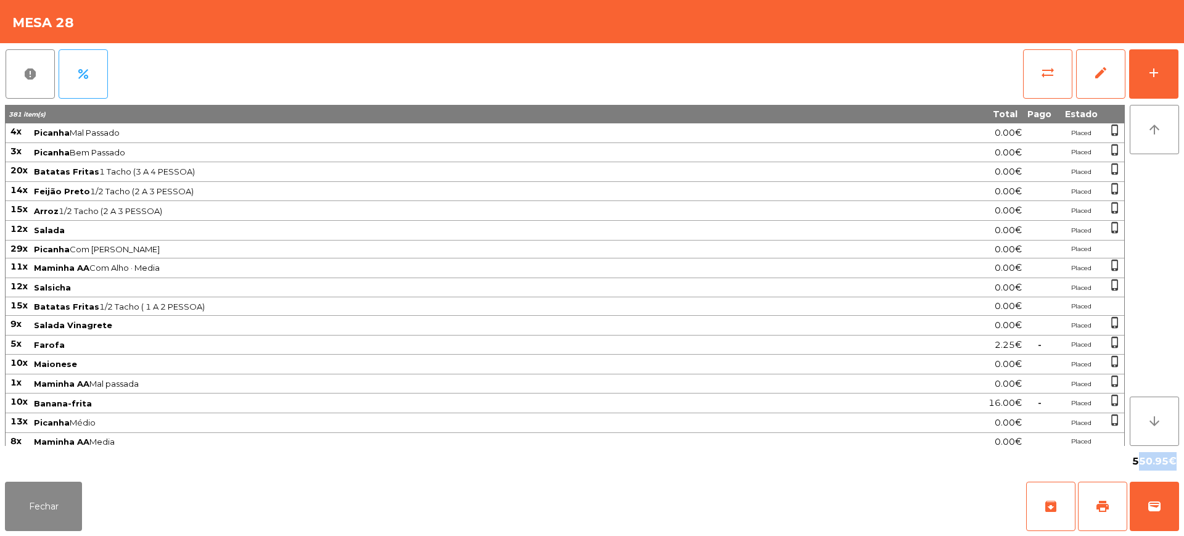
copy span "550.95"
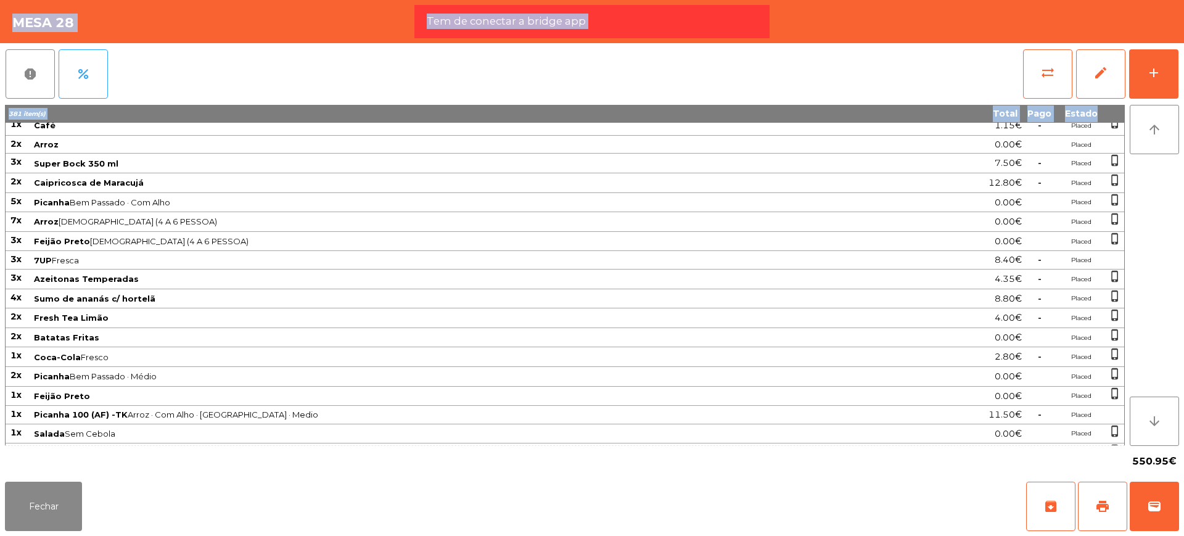
scroll to position [1176, 0]
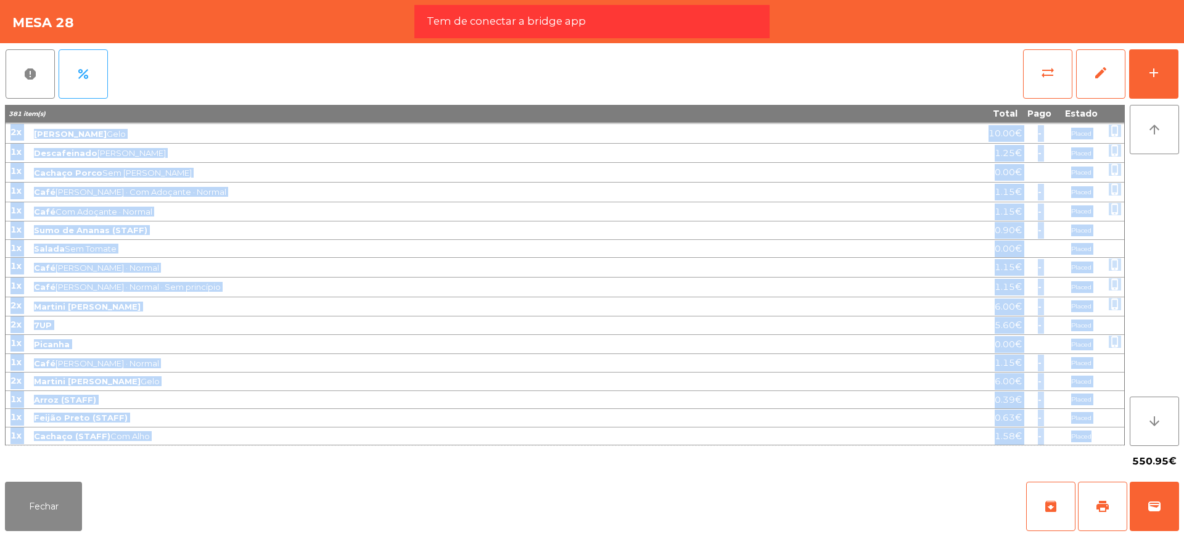
drag, startPoint x: 12, startPoint y: 133, endPoint x: 1099, endPoint y: 440, distance: 1129.6
copy tbody "9l Ipsumdo Sit Ametcon 1.11€ Adipis elits_doeius 8t Incidid Utl Etdolor 5.44€ M…"
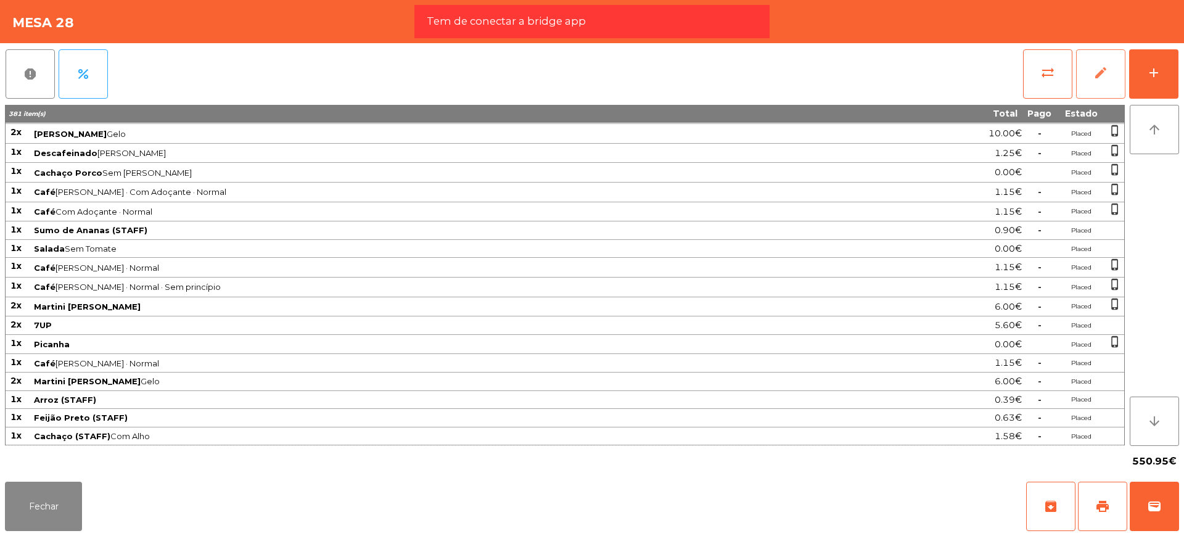
click at [1101, 67] on span "edit" at bounding box center [1100, 72] width 15 height 15
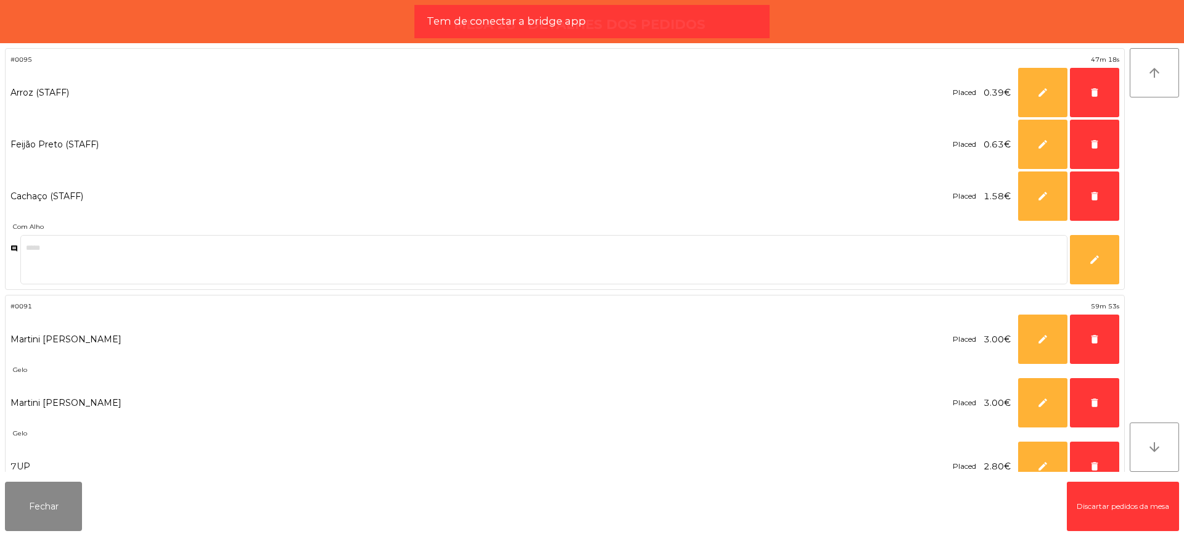
click at [1072, 497] on button "Discartar pedidos da mesa" at bounding box center [1123, 506] width 112 height 49
click at [46, 503] on button "Fechar" at bounding box center [43, 506] width 77 height 49
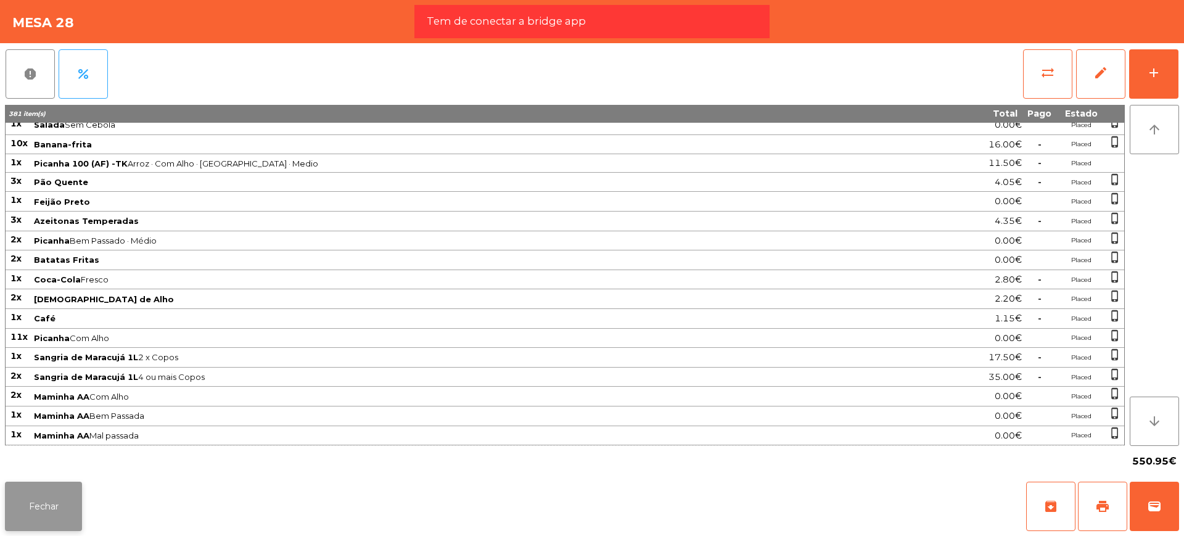
click at [53, 513] on button "Fechar" at bounding box center [43, 506] width 77 height 49
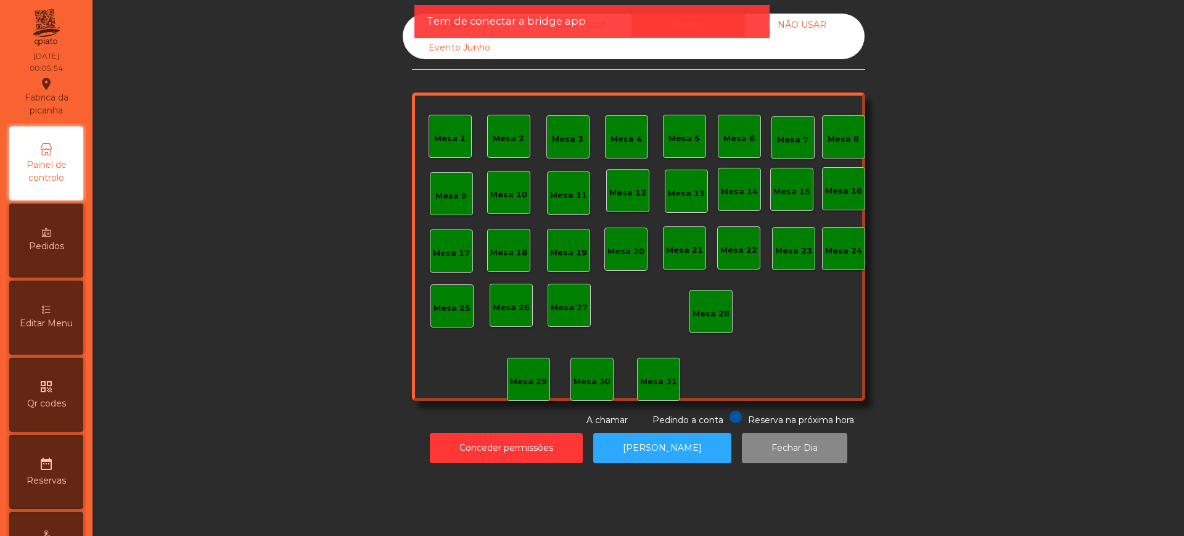
click at [414, 32] on div "Tem de conectar a bridge app" at bounding box center [591, 21] width 355 height 33
click at [411, 30] on div "Sala" at bounding box center [460, 25] width 114 height 23
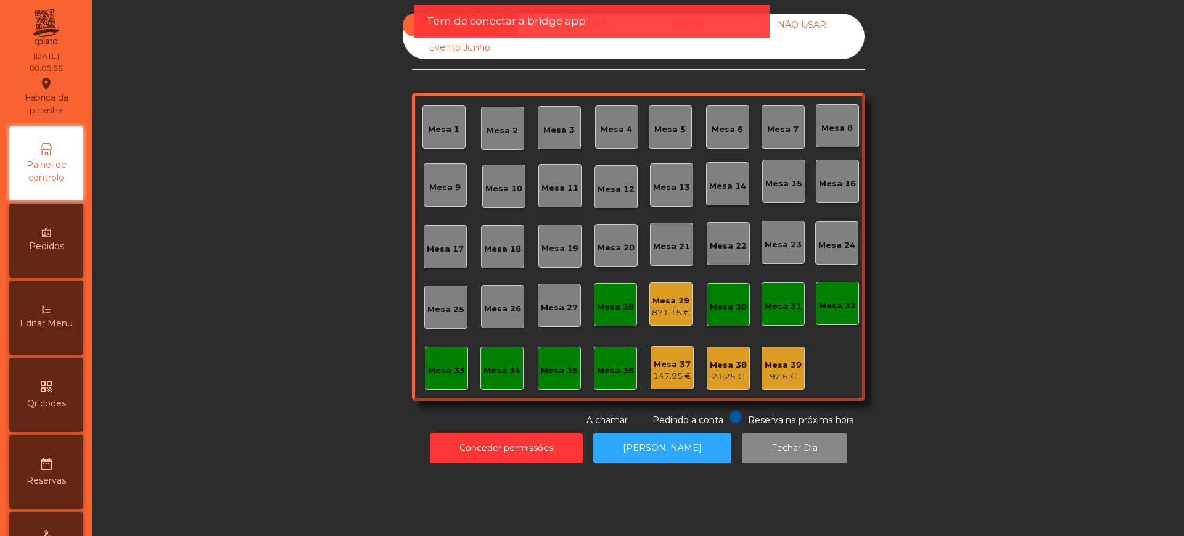
click at [670, 303] on div "Mesa 29" at bounding box center [671, 301] width 38 height 12
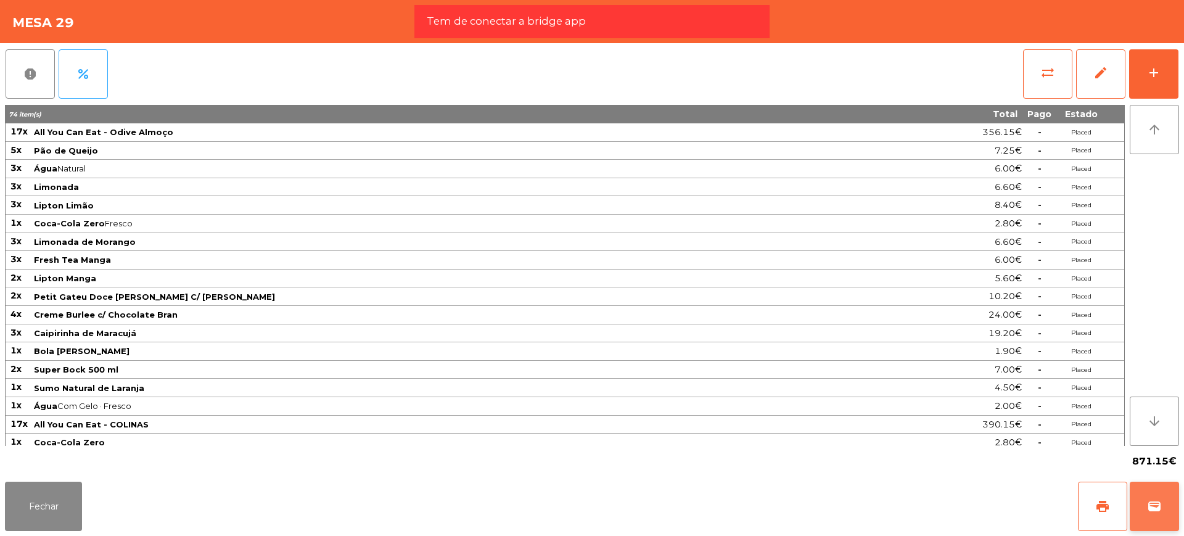
click at [1163, 511] on button "wallet" at bounding box center [1154, 506] width 49 height 49
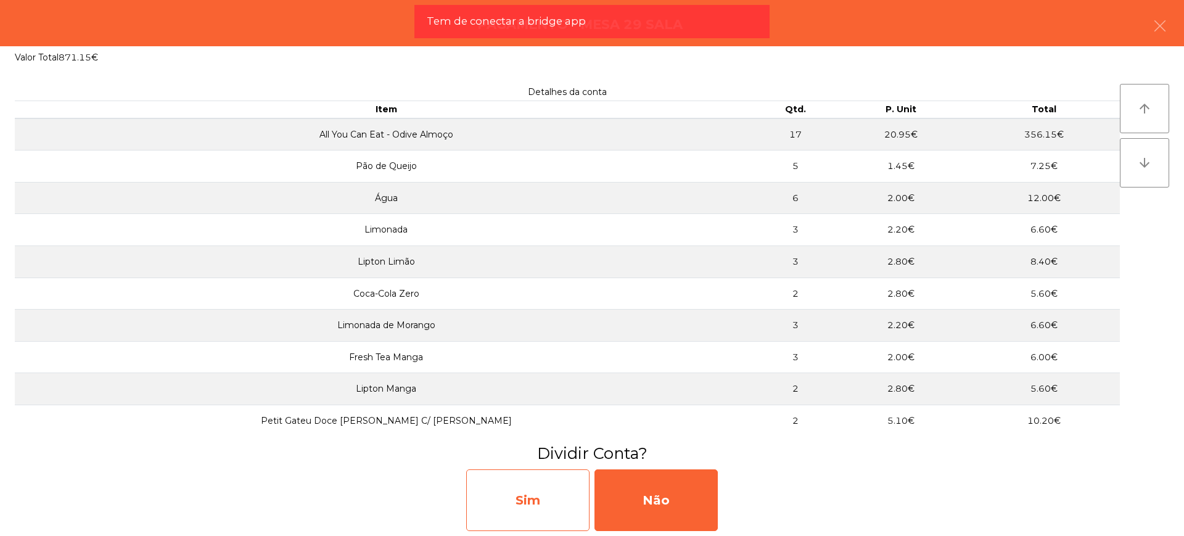
click at [534, 506] on div "Sim" at bounding box center [527, 500] width 123 height 62
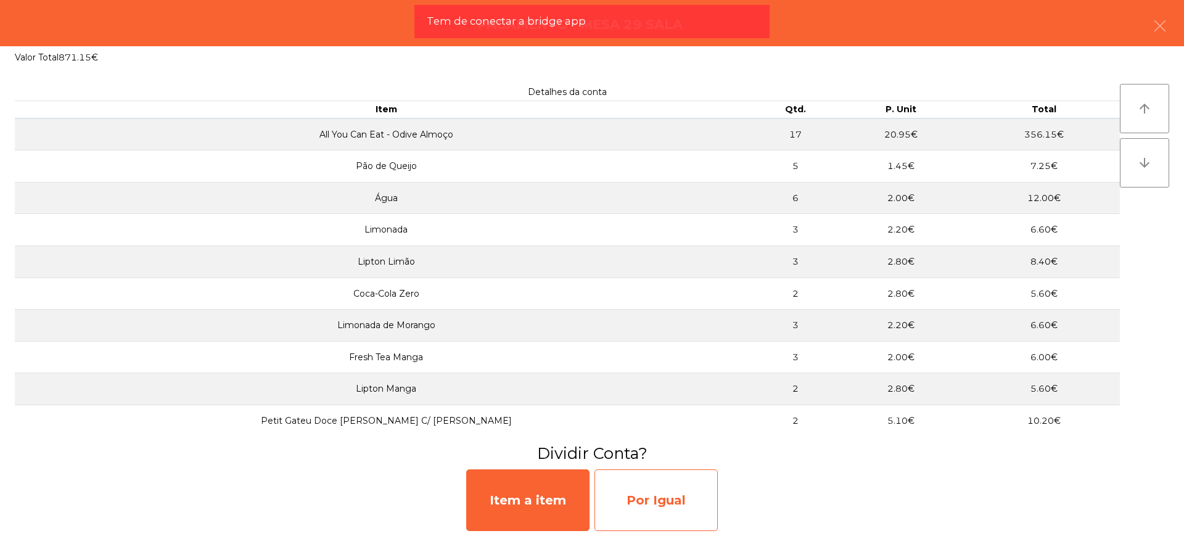
click at [671, 510] on div "Por Igual" at bounding box center [655, 500] width 123 height 62
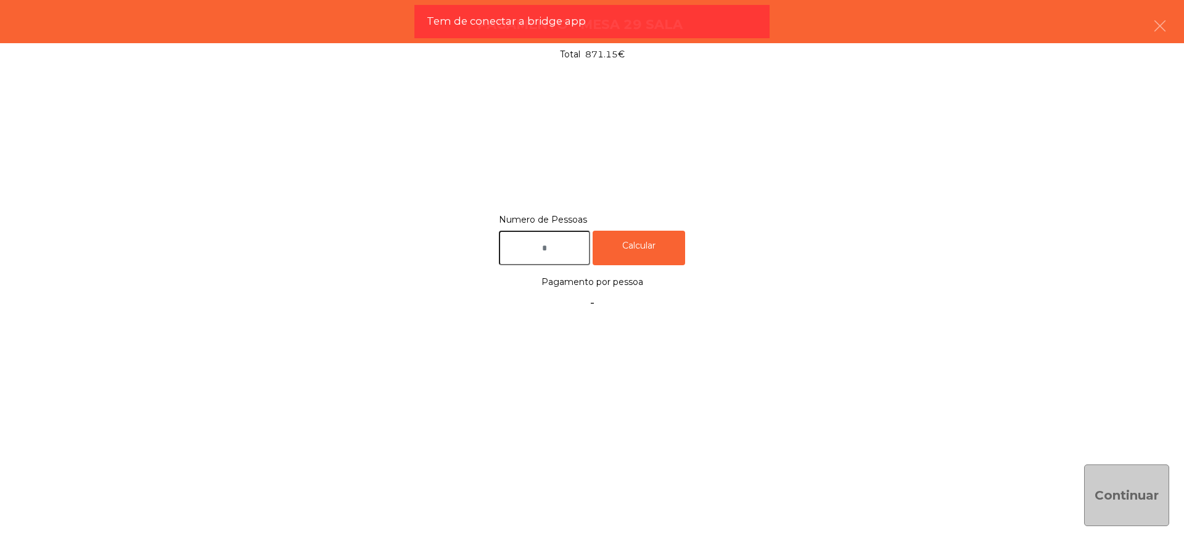
click at [525, 248] on input "text" at bounding box center [544, 248] width 91 height 35
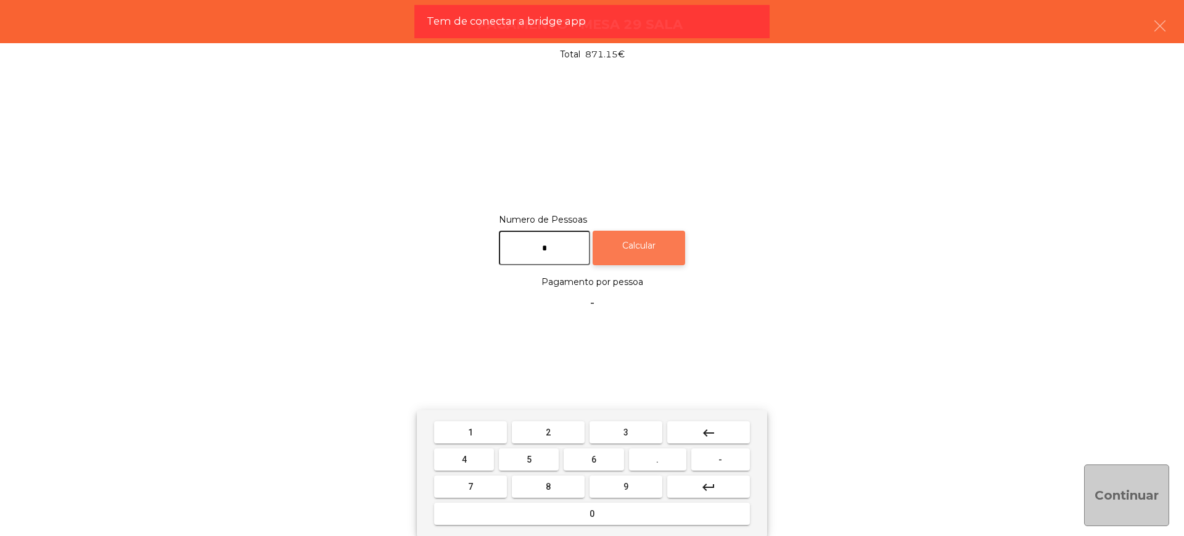
type input "*"
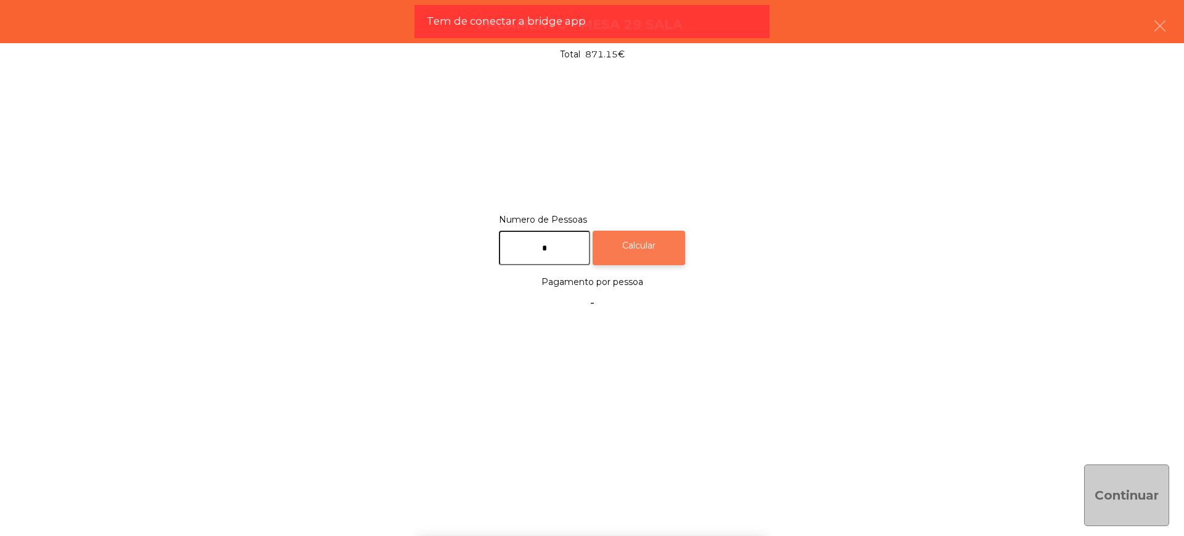
click at [668, 250] on div "Calcular" at bounding box center [639, 248] width 92 height 35
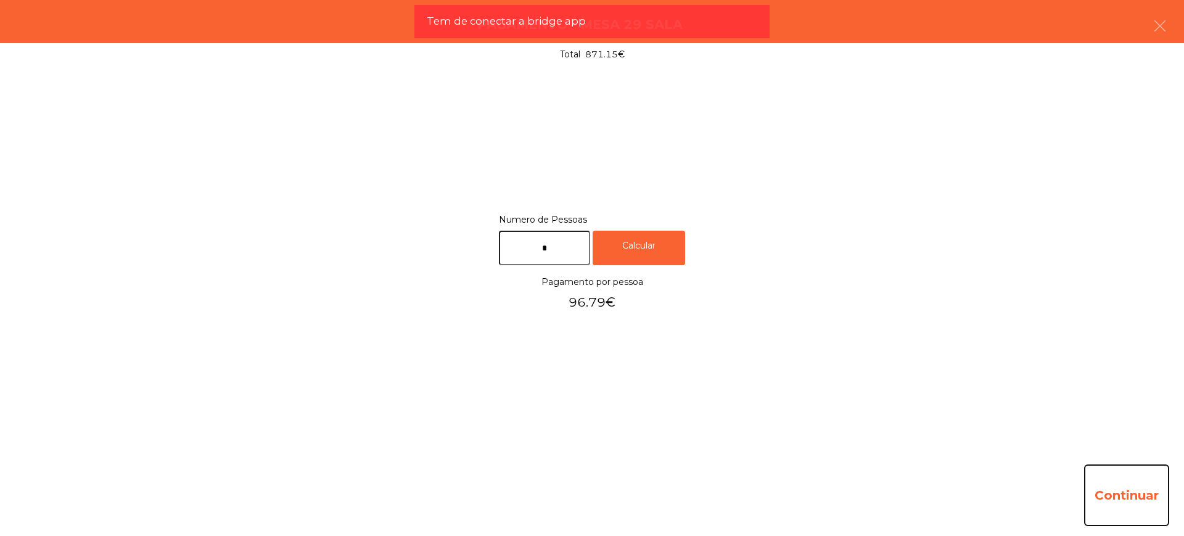
click at [1124, 485] on button "Continuar" at bounding box center [1126, 495] width 85 height 62
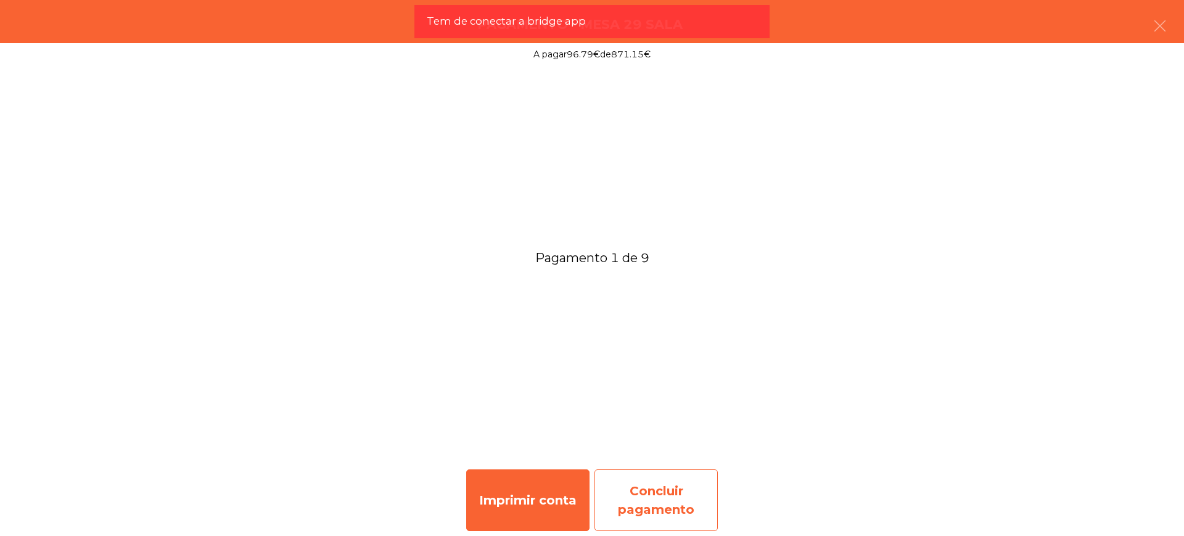
click at [700, 491] on div "Concluir pagamento" at bounding box center [655, 500] width 123 height 62
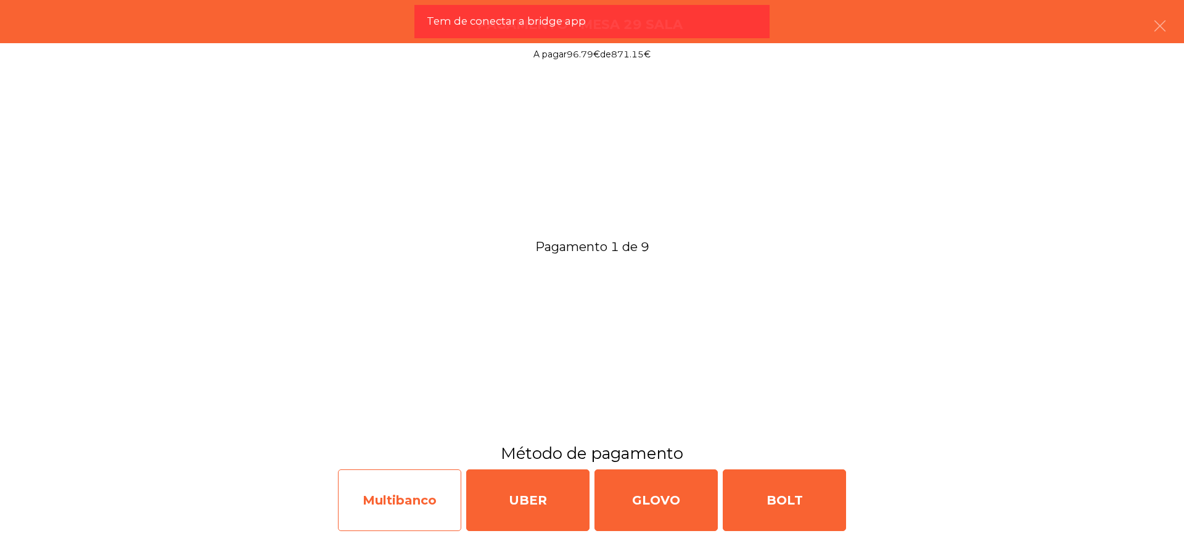
click at [396, 495] on div "Multibanco" at bounding box center [399, 500] width 123 height 62
select select "**"
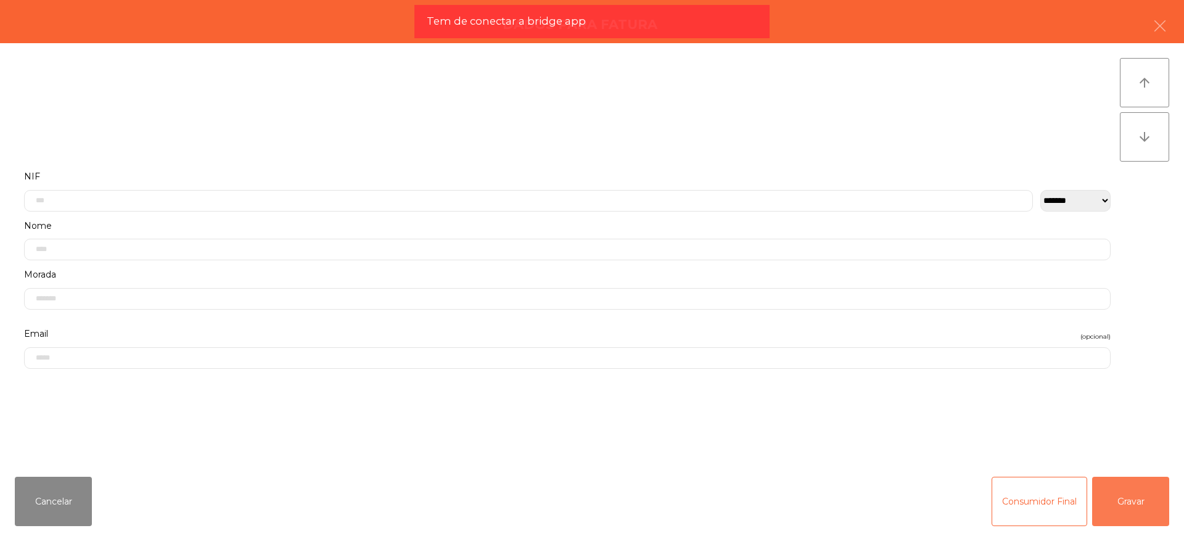
drag, startPoint x: 1125, startPoint y: 509, endPoint x: 890, endPoint y: 510, distance: 235.5
click at [1125, 509] on button "Gravar" at bounding box center [1130, 501] width 77 height 49
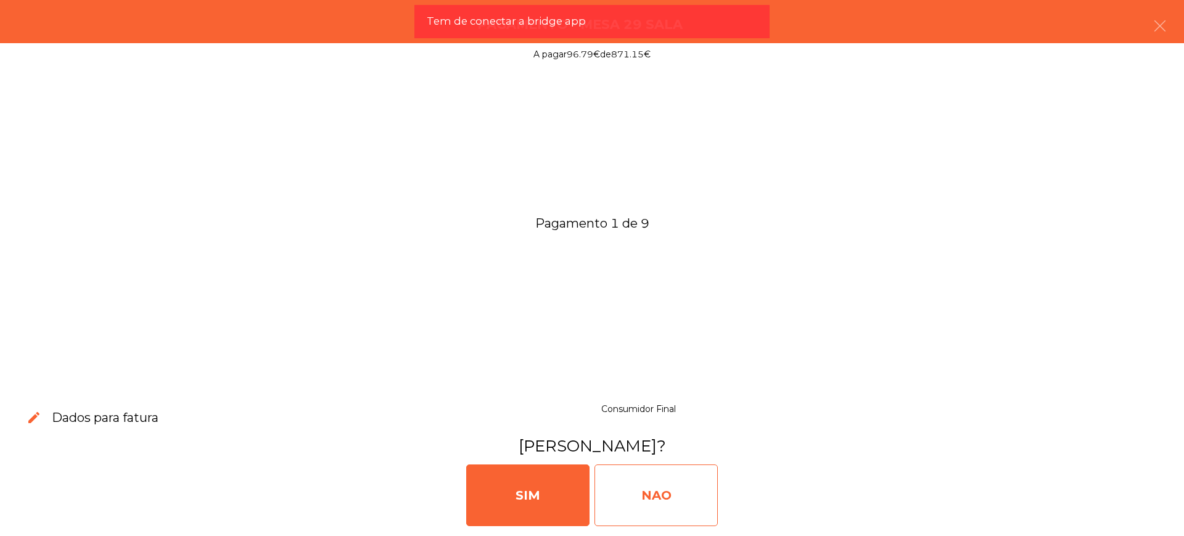
click at [626, 505] on div "NAO" at bounding box center [655, 495] width 123 height 62
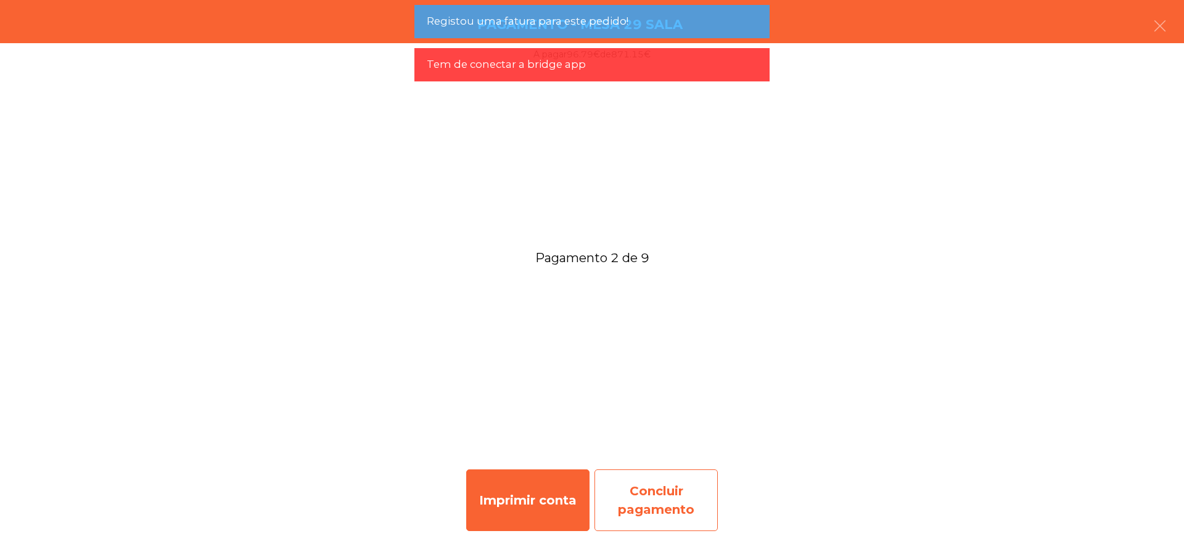
click at [657, 493] on div "Concluir pagamento" at bounding box center [655, 500] width 123 height 62
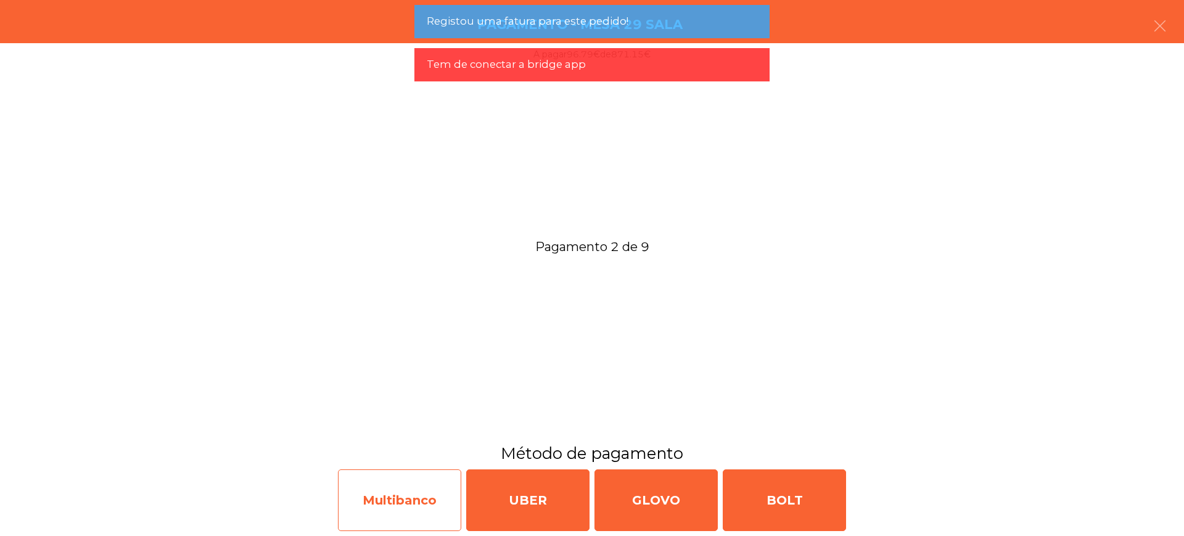
click at [416, 494] on div "Multibanco" at bounding box center [399, 500] width 123 height 62
select select "**"
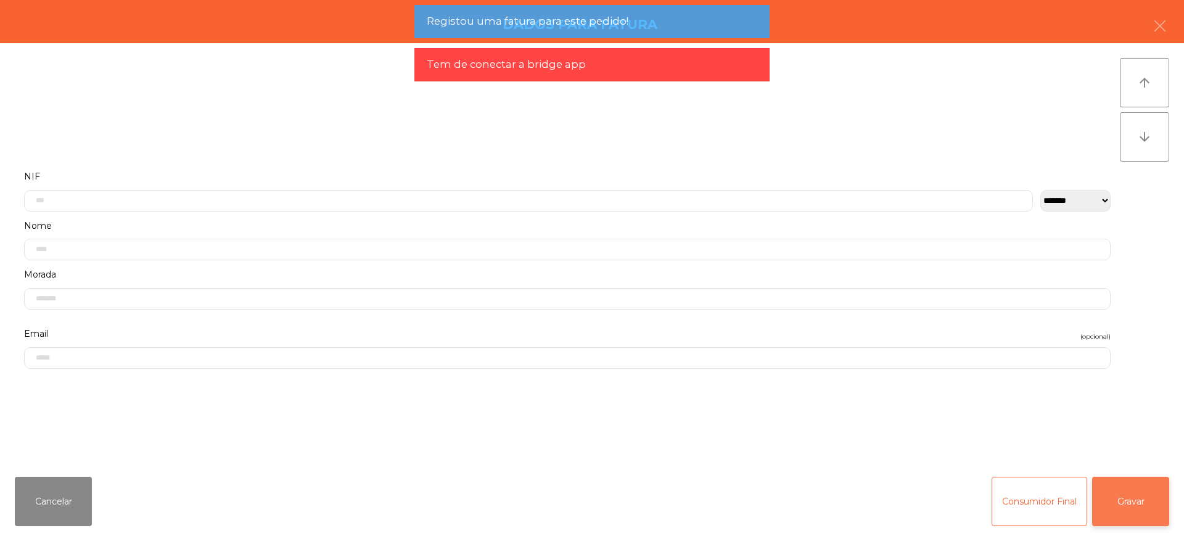
click at [1125, 501] on button "Gravar" at bounding box center [1130, 501] width 77 height 49
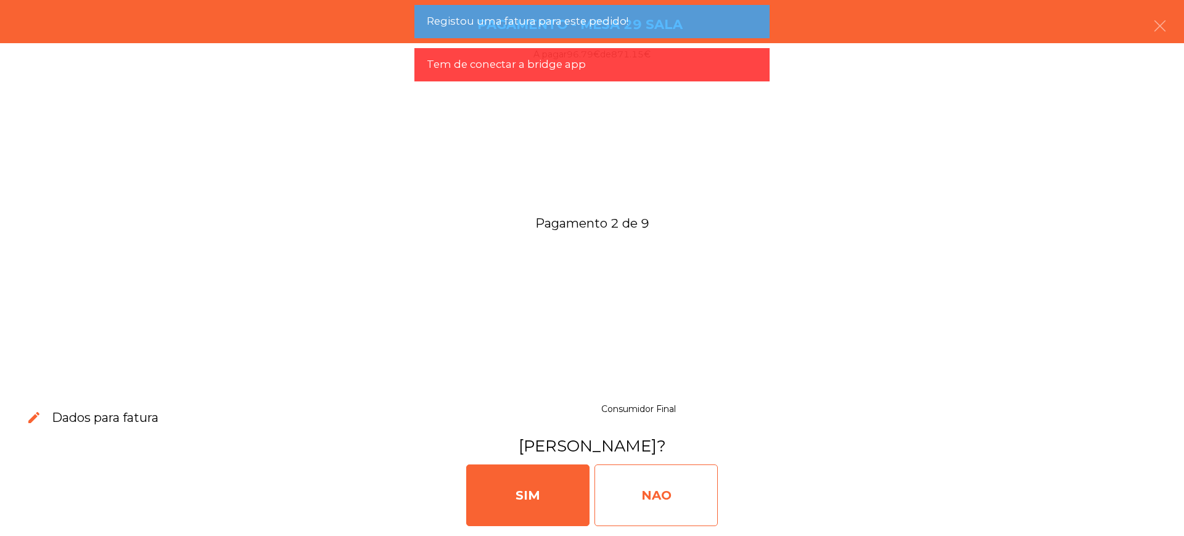
click at [633, 498] on div "NAO" at bounding box center [655, 495] width 123 height 62
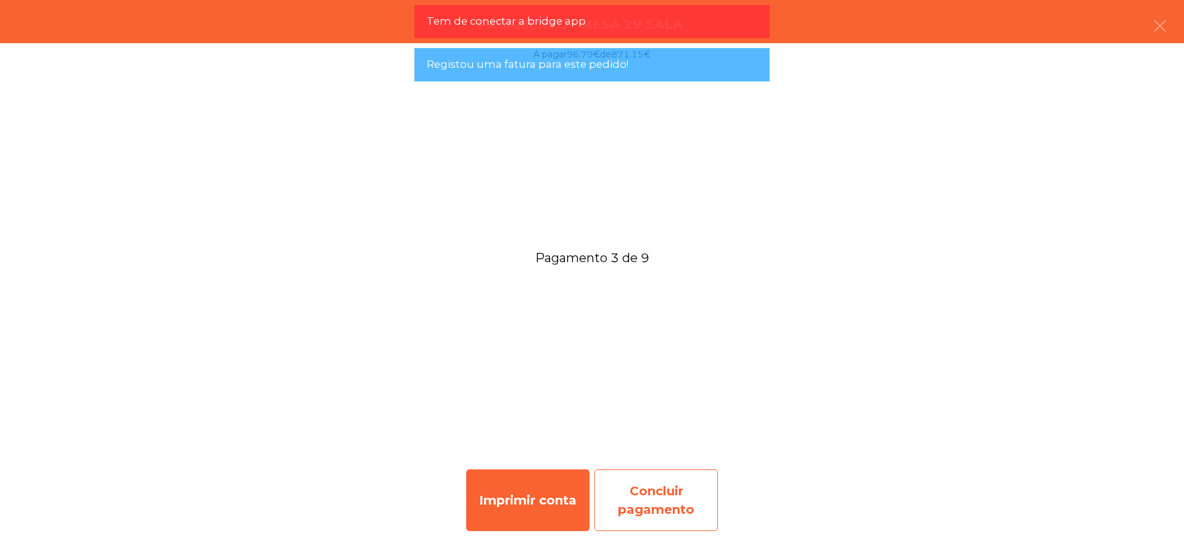
click at [667, 495] on div "Concluir pagamento" at bounding box center [655, 500] width 123 height 62
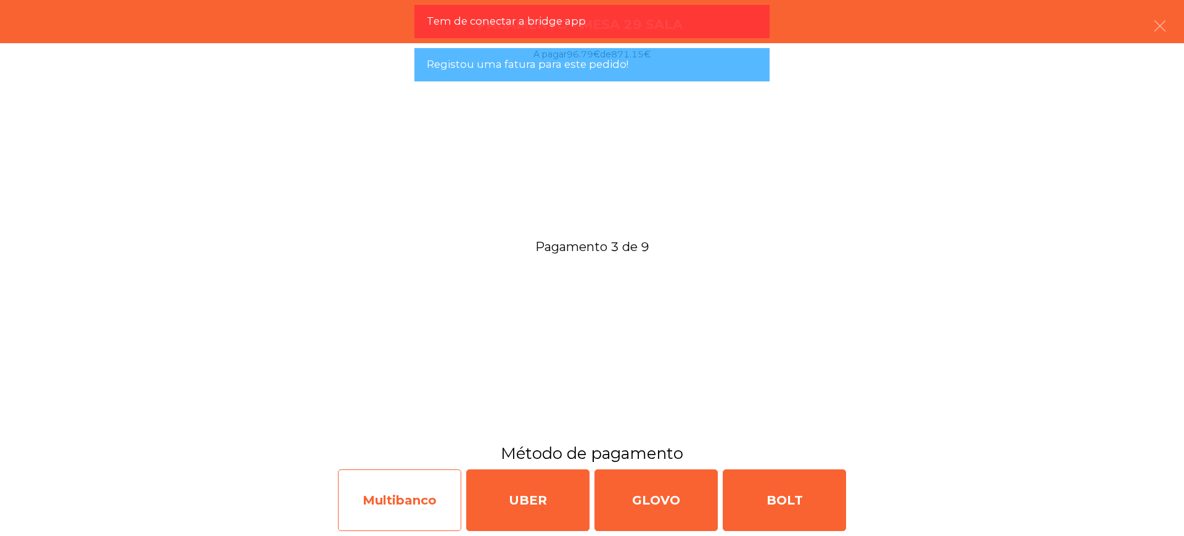
click at [433, 496] on div "Multibanco" at bounding box center [399, 500] width 123 height 62
select select "**"
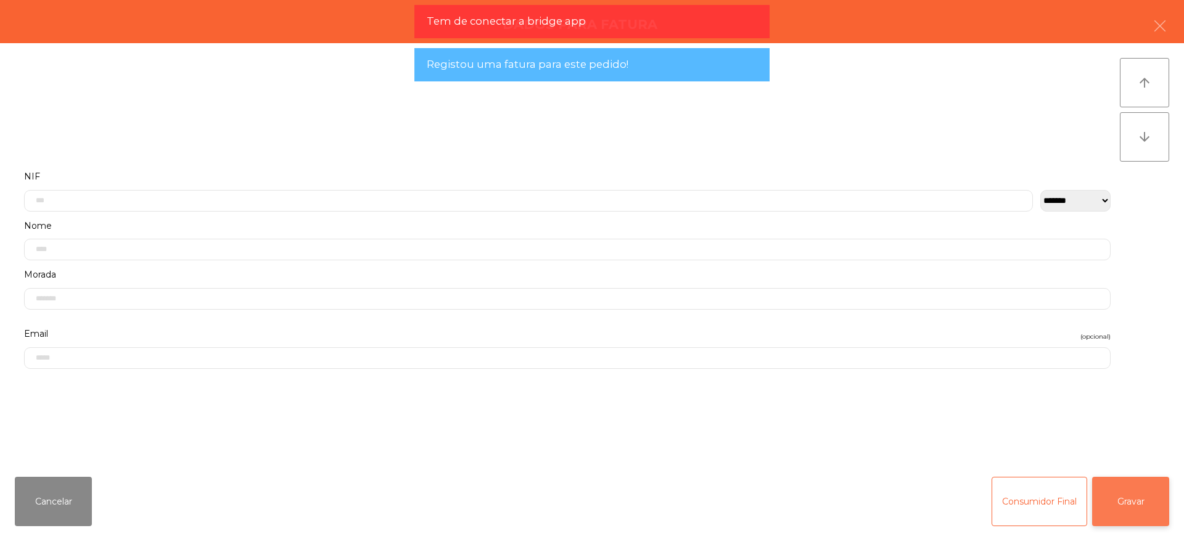
click at [1121, 502] on button "Gravar" at bounding box center [1130, 501] width 77 height 49
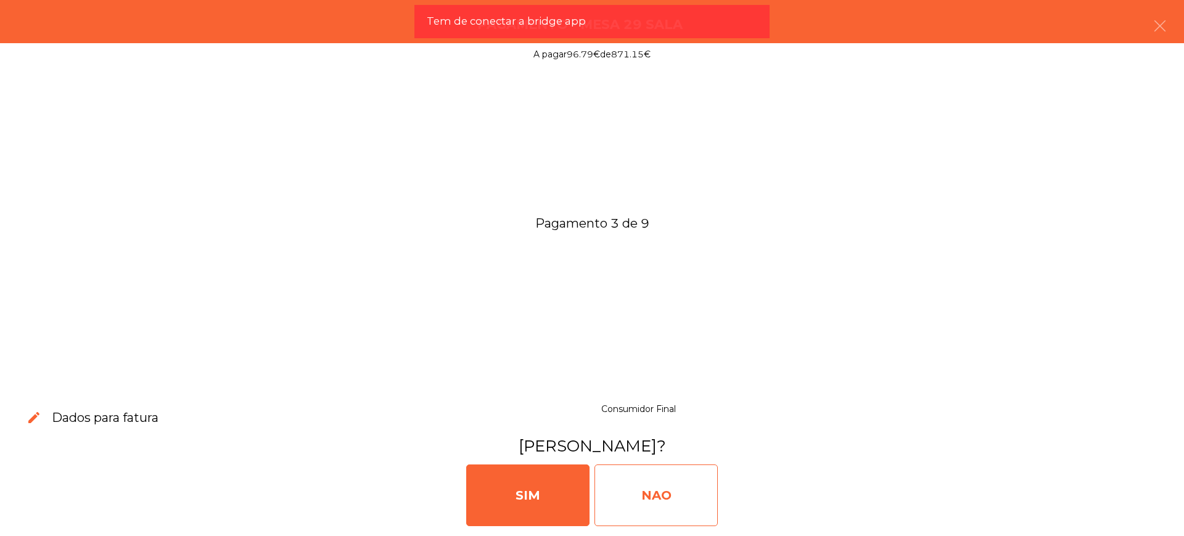
click at [654, 500] on div "NAO" at bounding box center [655, 495] width 123 height 62
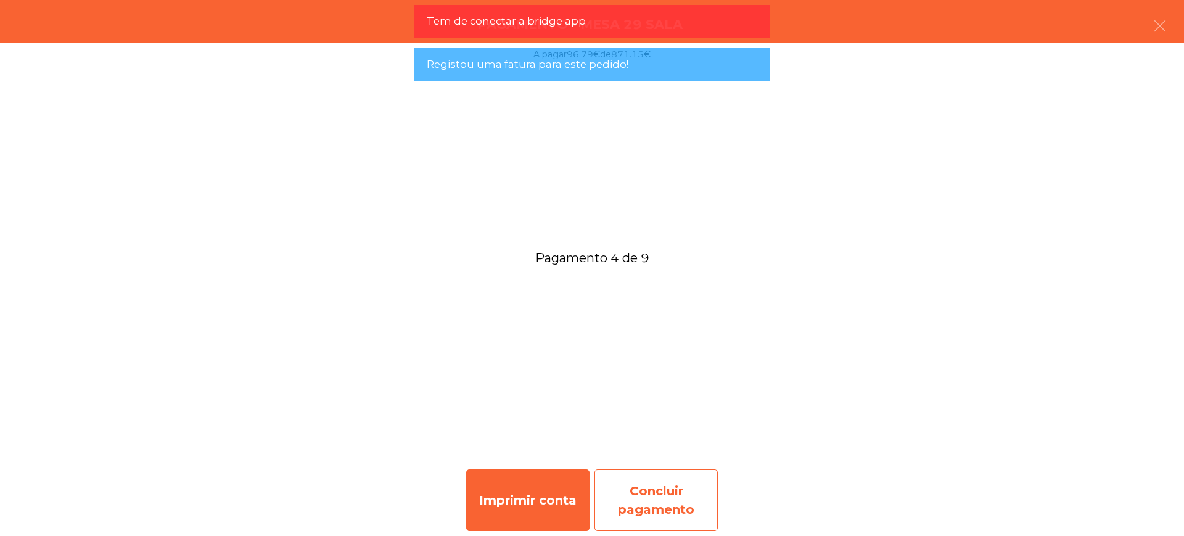
click at [667, 501] on div "Concluir pagamento" at bounding box center [655, 500] width 123 height 62
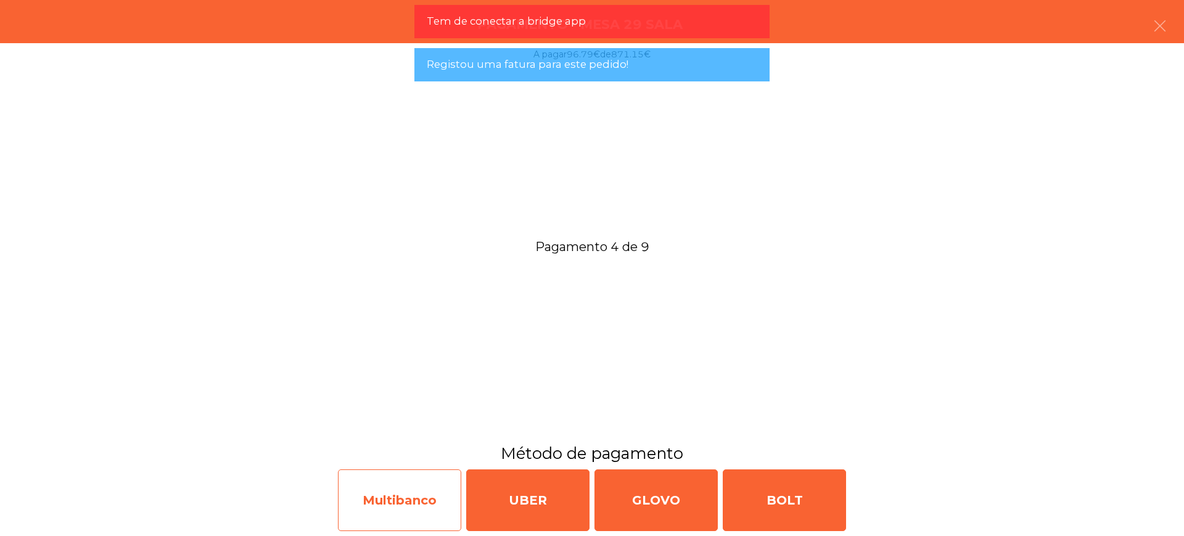
click at [427, 503] on div "Multibanco" at bounding box center [399, 500] width 123 height 62
select select "**"
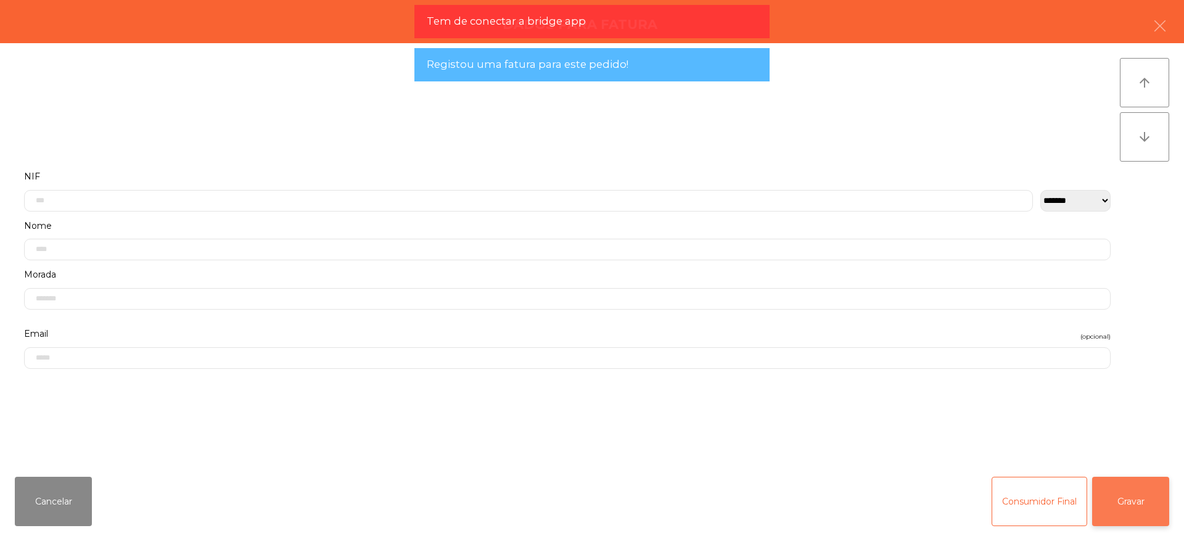
click at [1119, 499] on button "Gravar" at bounding box center [1130, 501] width 77 height 49
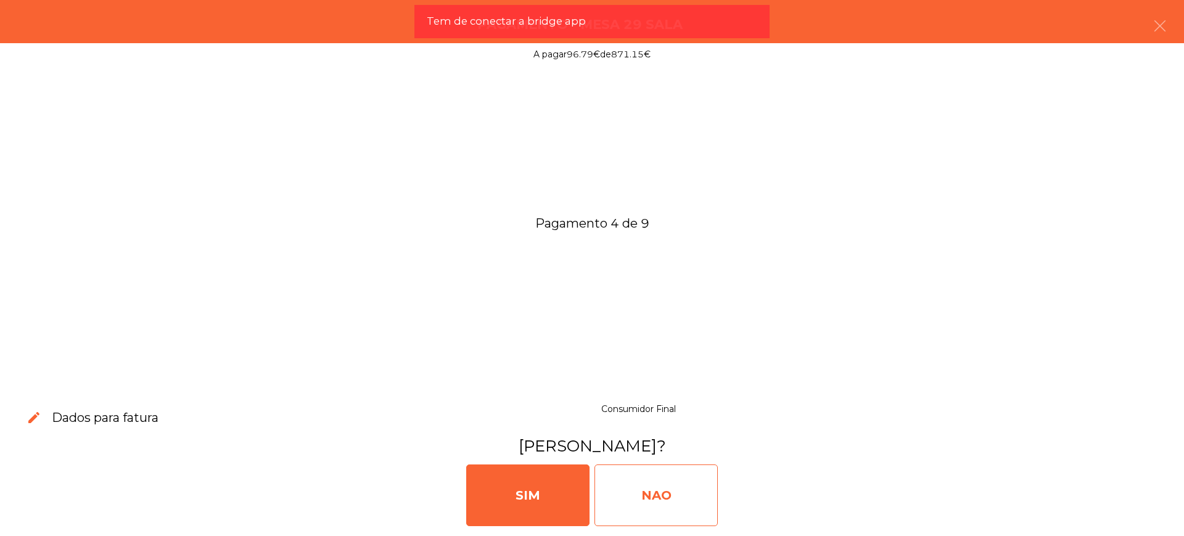
click at [659, 501] on div "NAO" at bounding box center [655, 495] width 123 height 62
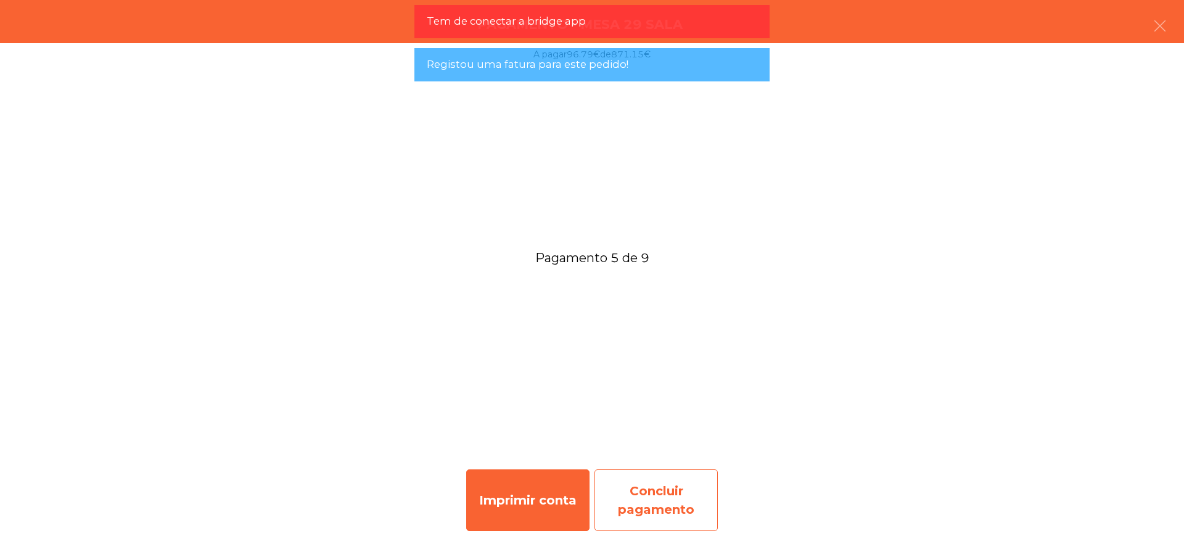
click at [675, 493] on div "Concluir pagamento" at bounding box center [655, 500] width 123 height 62
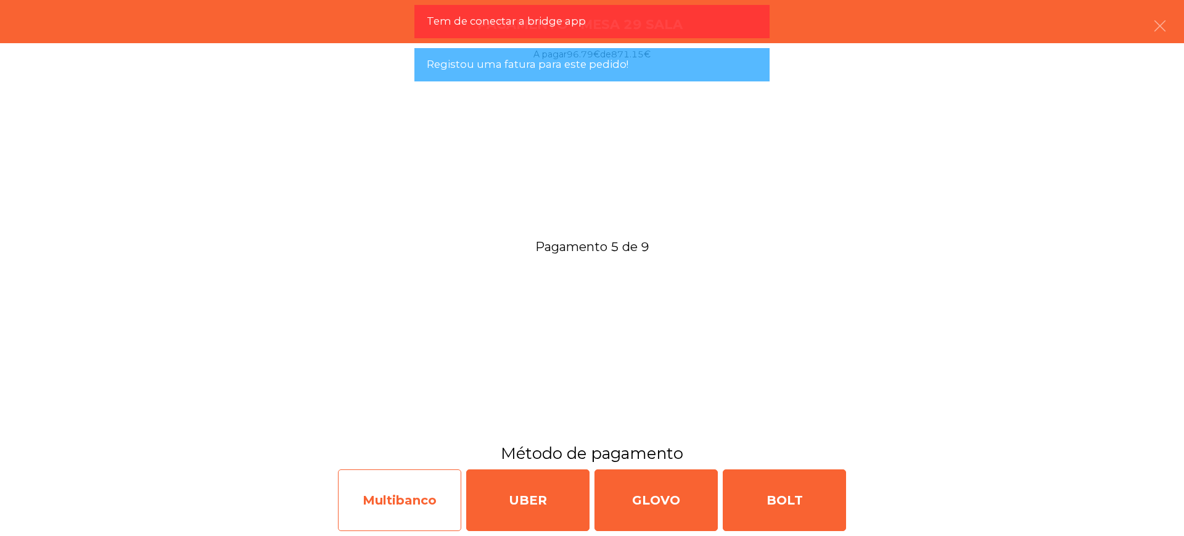
click at [420, 492] on div "Multibanco" at bounding box center [399, 500] width 123 height 62
select select "**"
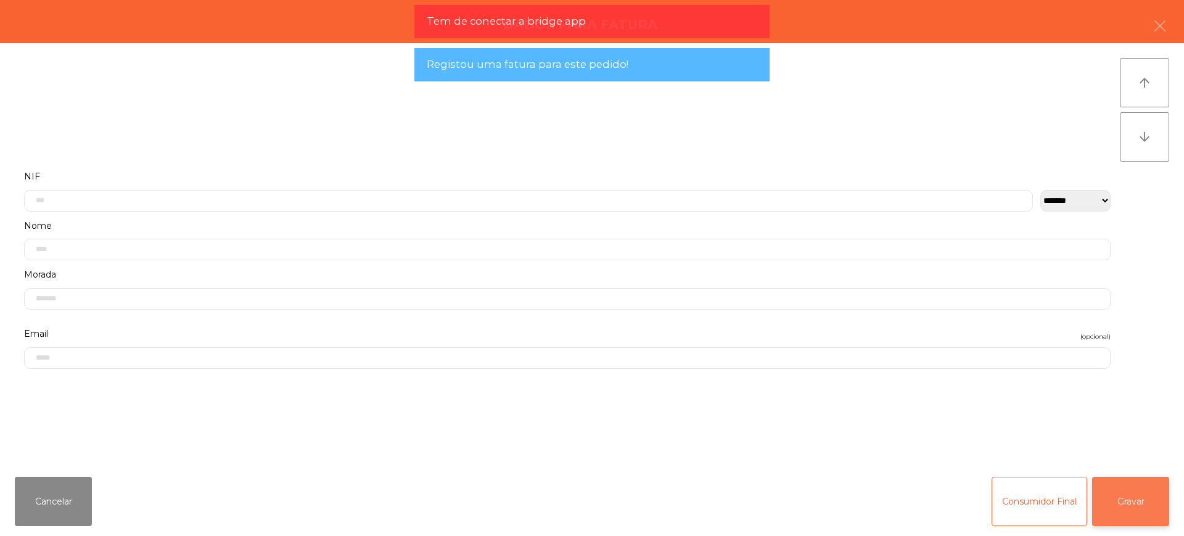
click at [1123, 504] on button "Gravar" at bounding box center [1130, 501] width 77 height 49
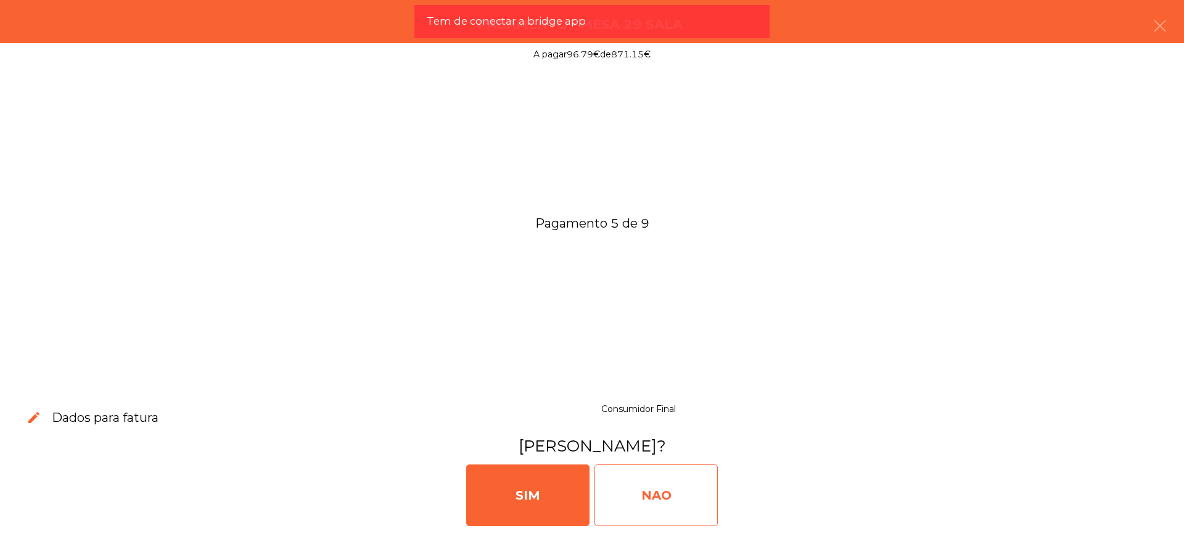
click at [638, 502] on div "NAO" at bounding box center [655, 495] width 123 height 62
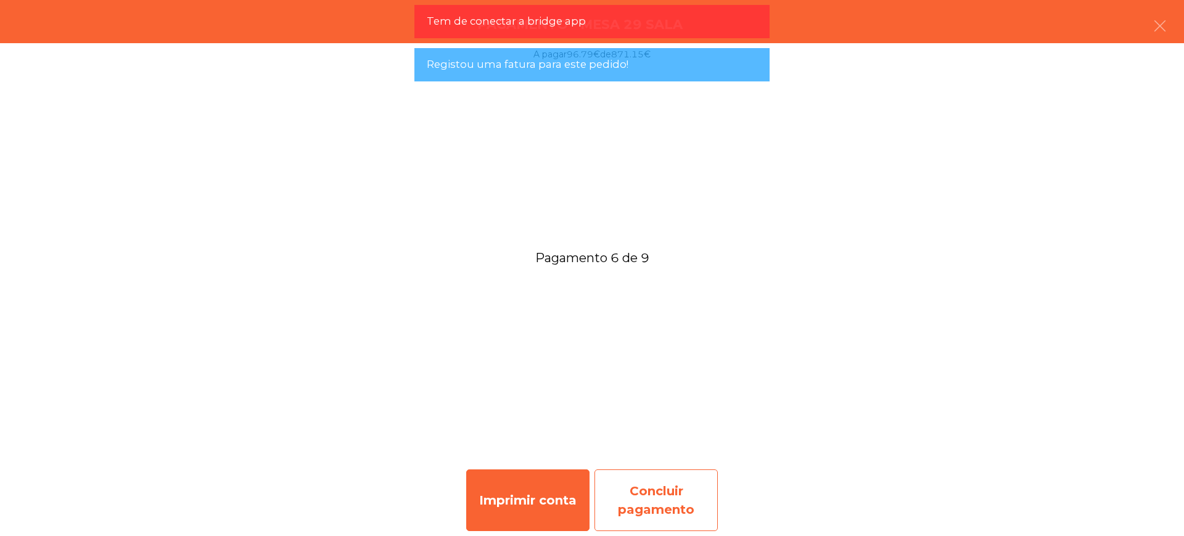
click at [658, 491] on div "Concluir pagamento" at bounding box center [655, 500] width 123 height 62
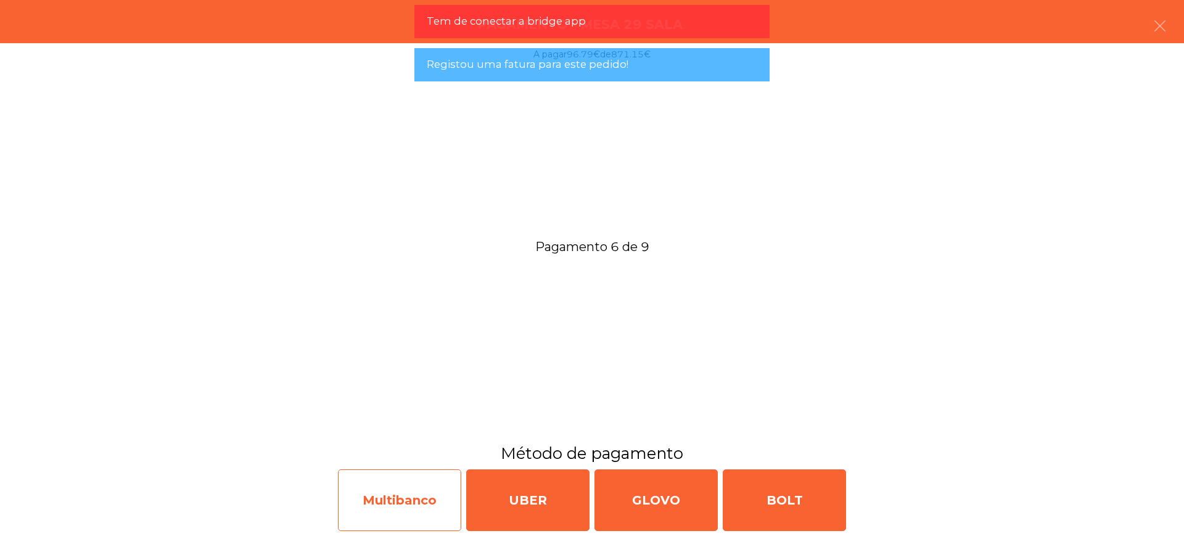
click at [389, 506] on div "Multibanco" at bounding box center [399, 500] width 123 height 62
select select "**"
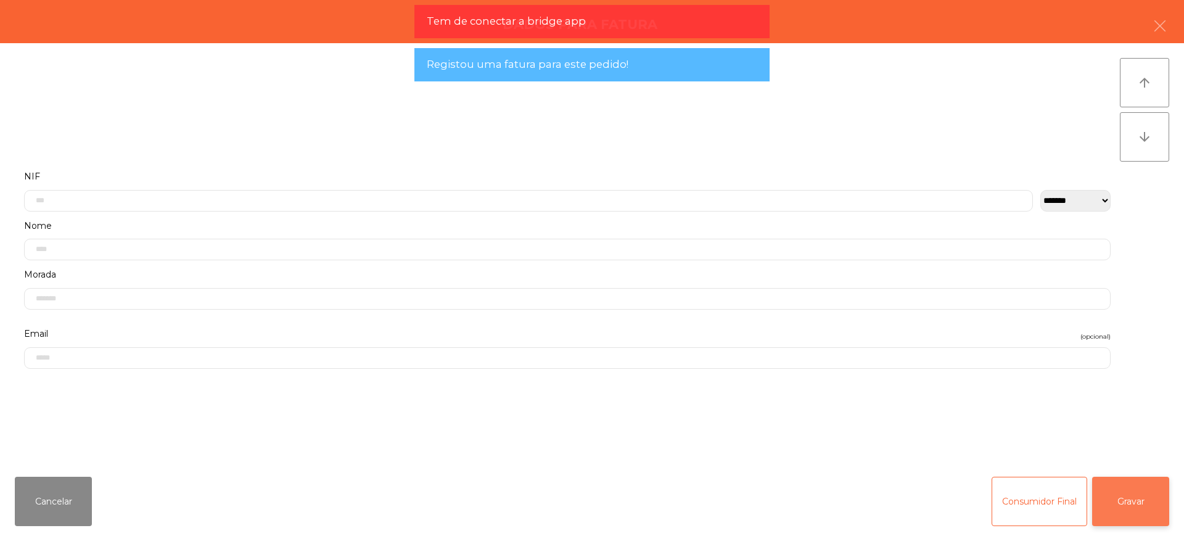
click at [1106, 493] on button "Gravar" at bounding box center [1130, 501] width 77 height 49
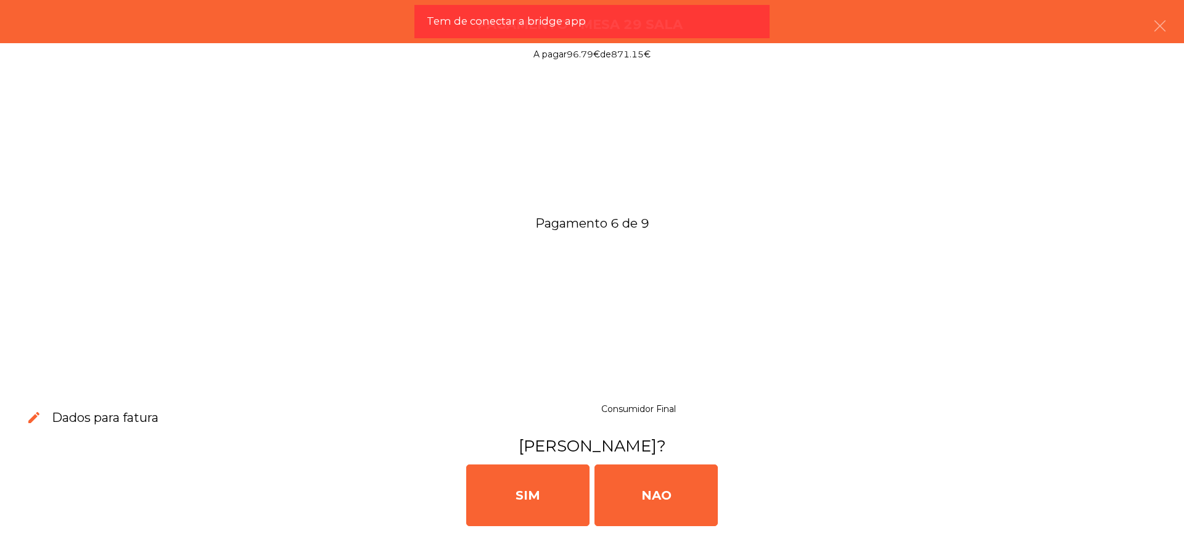
click at [725, 494] on div "[PERSON_NAME]" at bounding box center [592, 494] width 1174 height 74
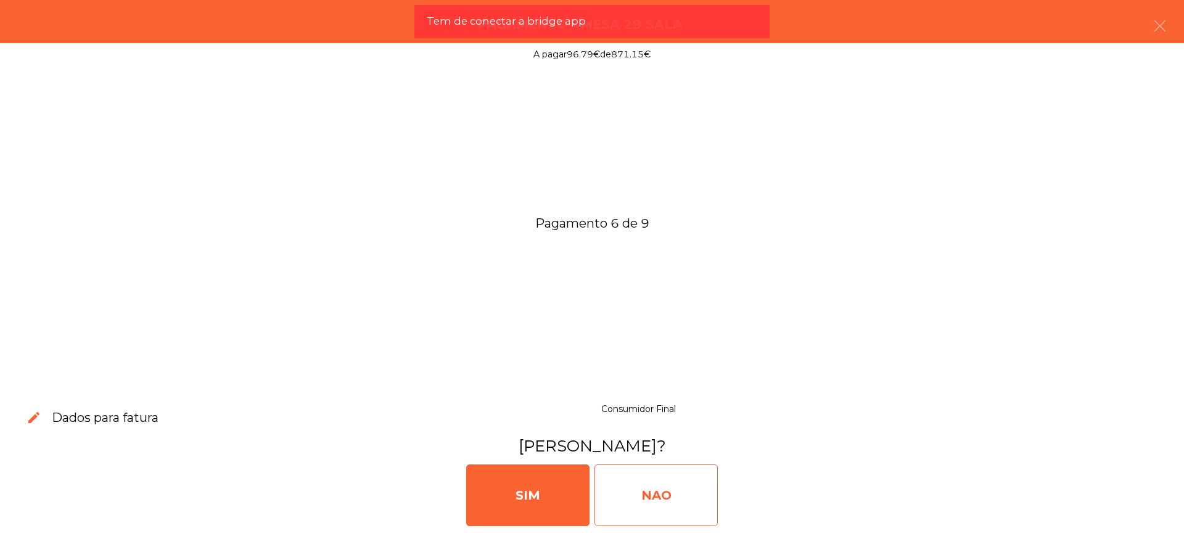
click at [702, 493] on div "NAO" at bounding box center [655, 495] width 123 height 62
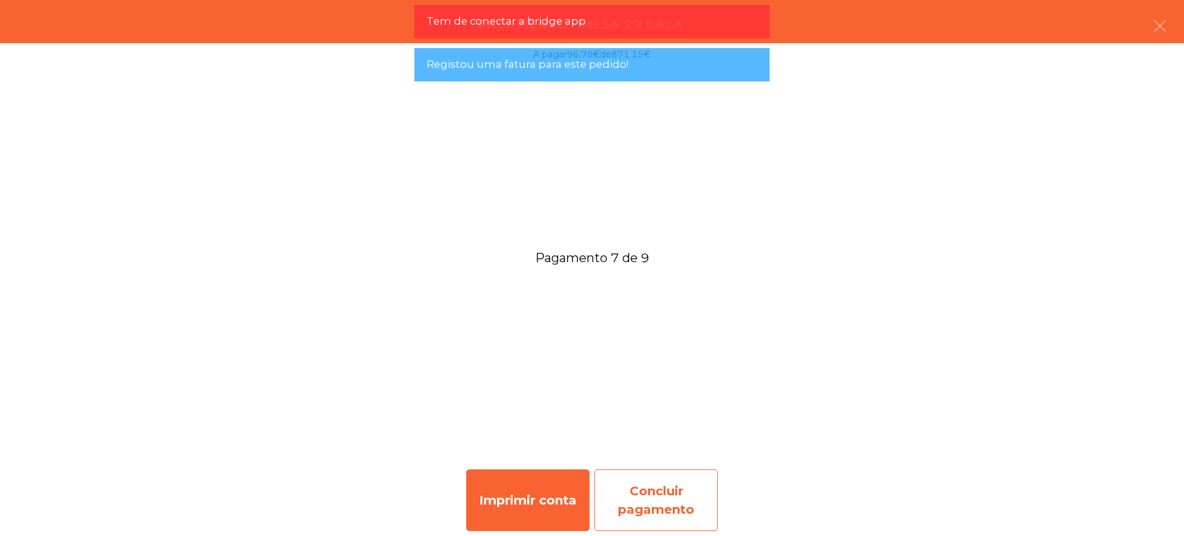
click at [683, 491] on div "Concluir pagamento" at bounding box center [655, 500] width 123 height 62
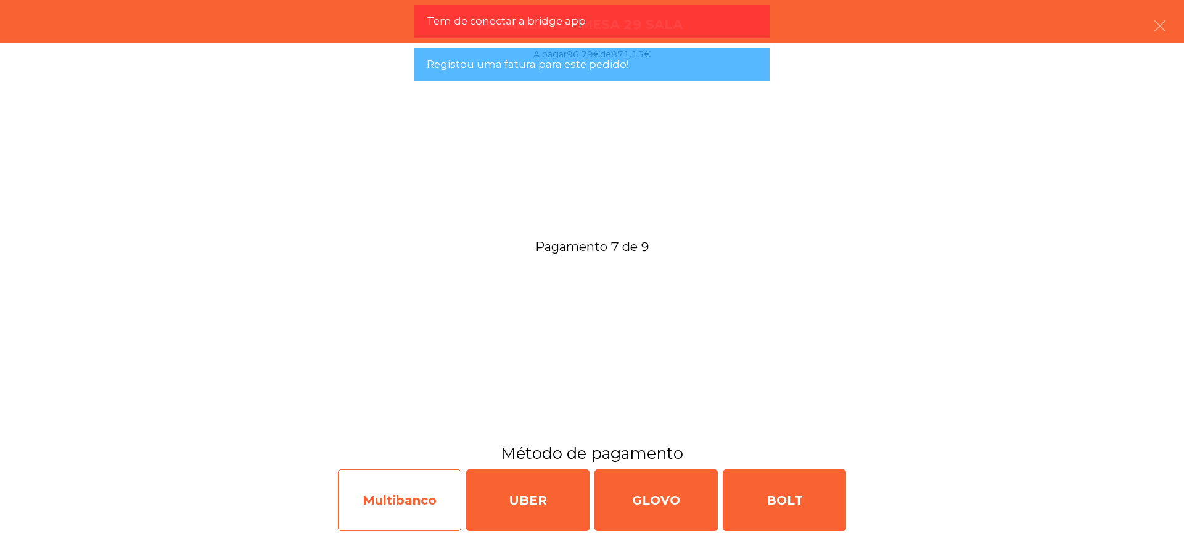
click at [429, 497] on div "Multibanco" at bounding box center [399, 500] width 123 height 62
select select "**"
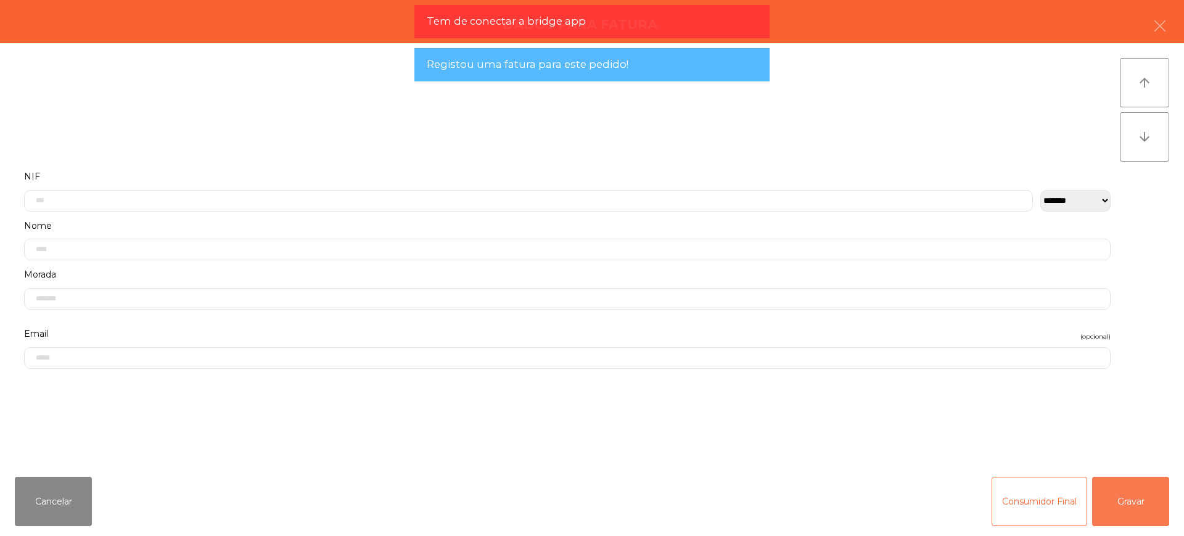
click at [1128, 490] on button "Gravar" at bounding box center [1130, 501] width 77 height 49
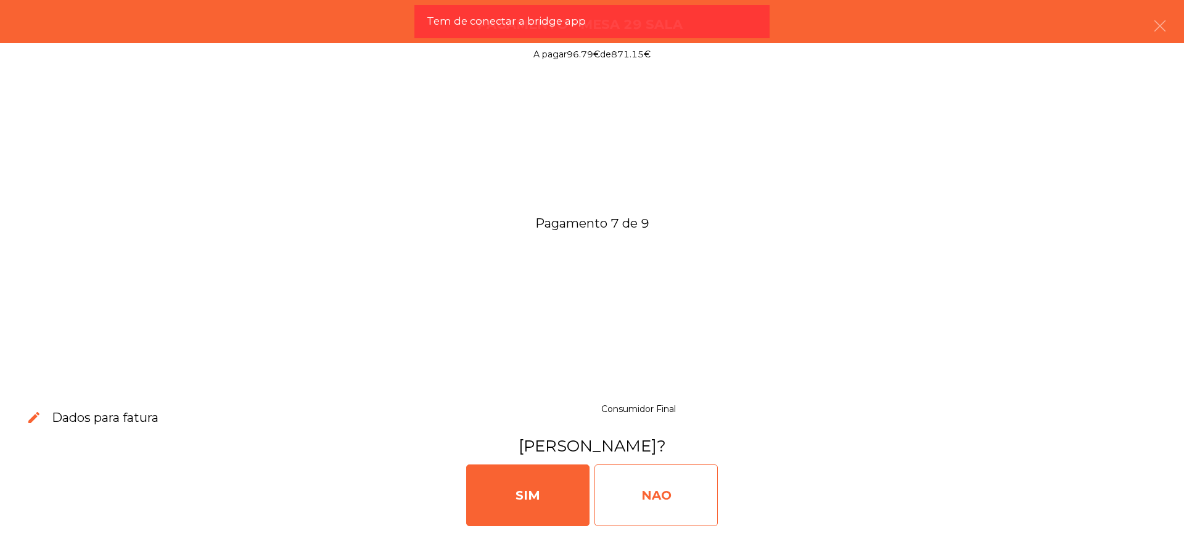
click at [668, 495] on div "NAO" at bounding box center [655, 495] width 123 height 62
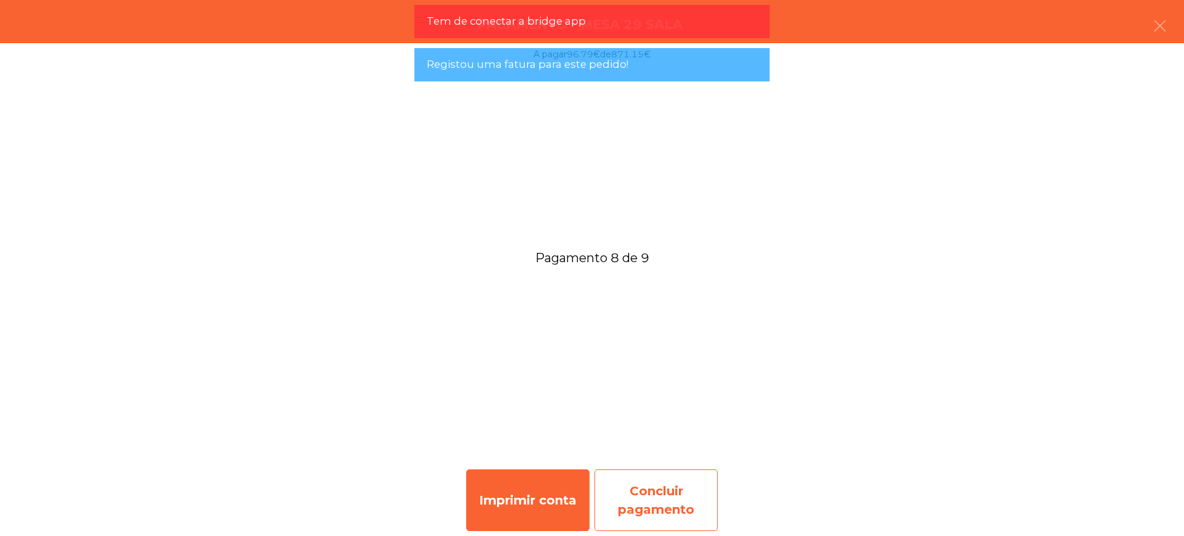
click at [694, 488] on div "Concluir pagamento" at bounding box center [655, 500] width 123 height 62
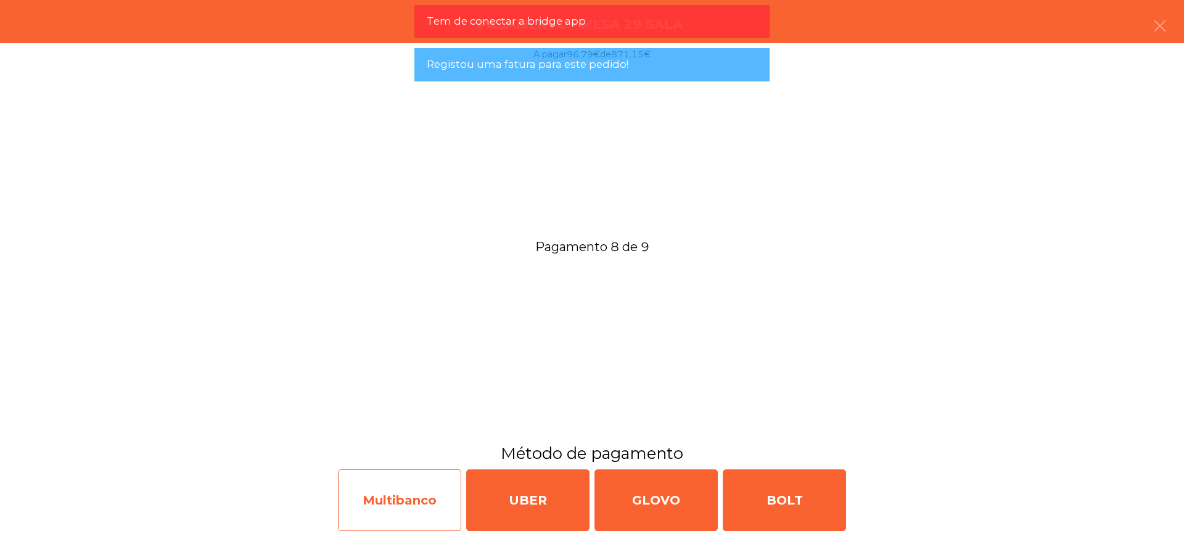
click at [419, 485] on div "Multibanco" at bounding box center [399, 500] width 123 height 62
select select "**"
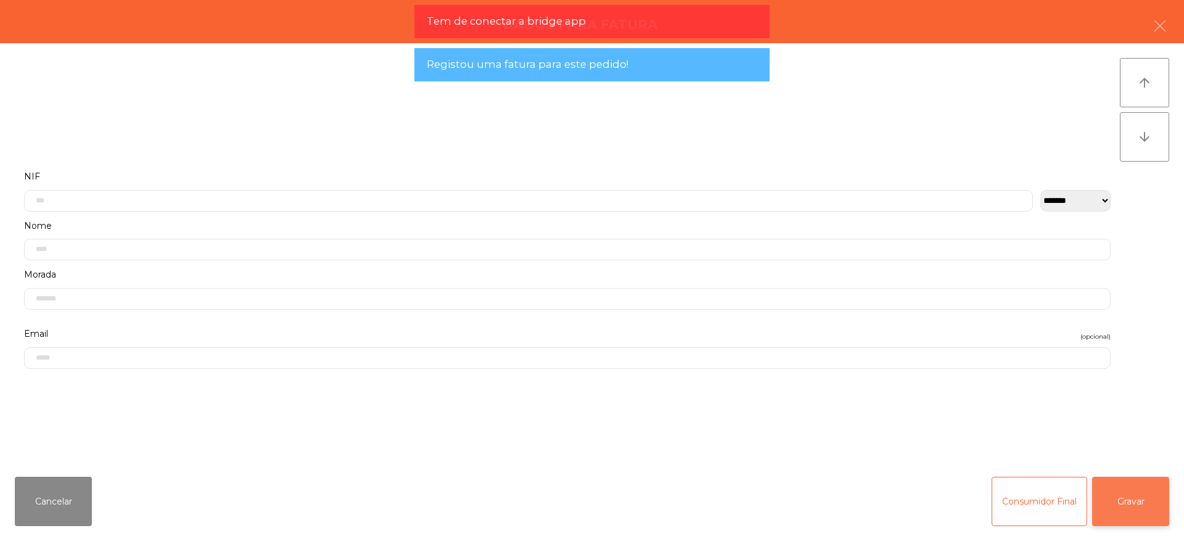
click at [1126, 490] on button "Gravar" at bounding box center [1130, 501] width 77 height 49
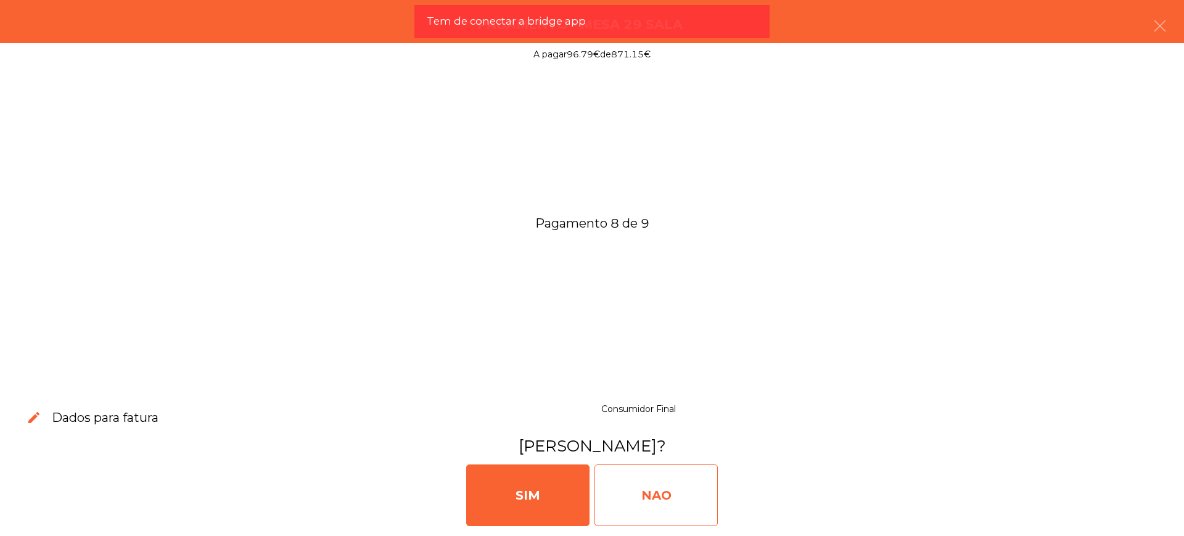
drag, startPoint x: 688, startPoint y: 488, endPoint x: 670, endPoint y: 485, distance: 18.9
click at [687, 488] on div "NAO" at bounding box center [655, 495] width 123 height 62
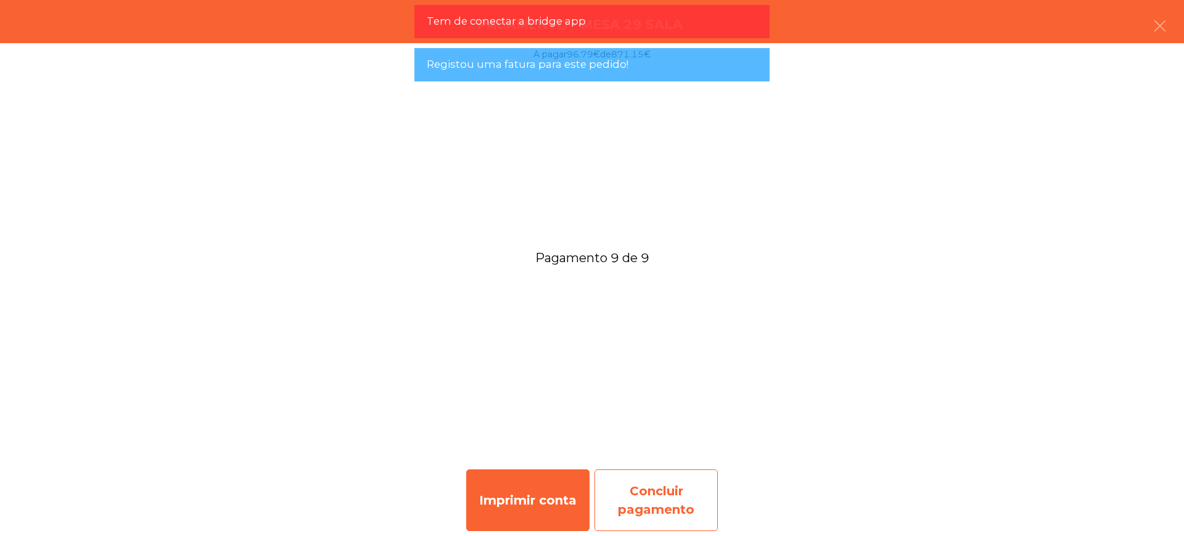
click at [698, 485] on div "Concluir pagamento" at bounding box center [655, 500] width 123 height 62
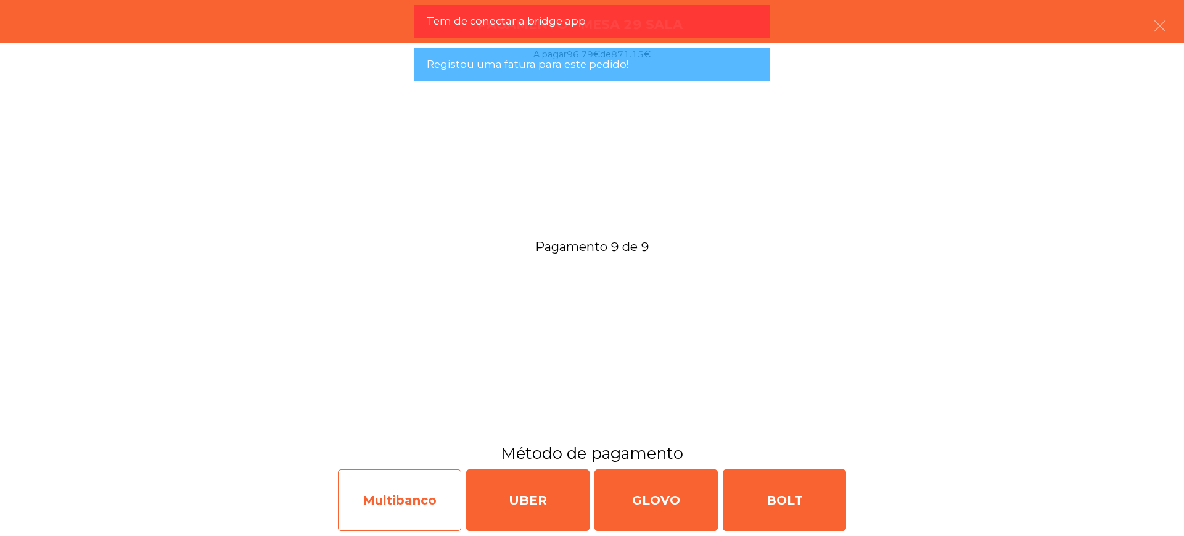
click at [441, 490] on div "Multibanco" at bounding box center [399, 500] width 123 height 62
select select "**"
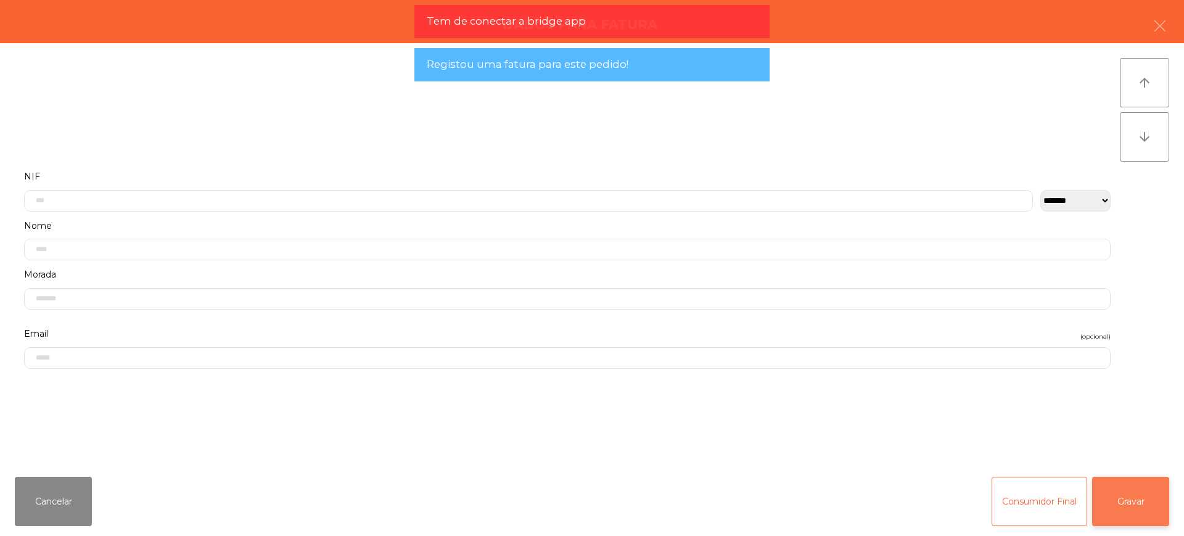
click at [1148, 494] on button "Gravar" at bounding box center [1130, 501] width 77 height 49
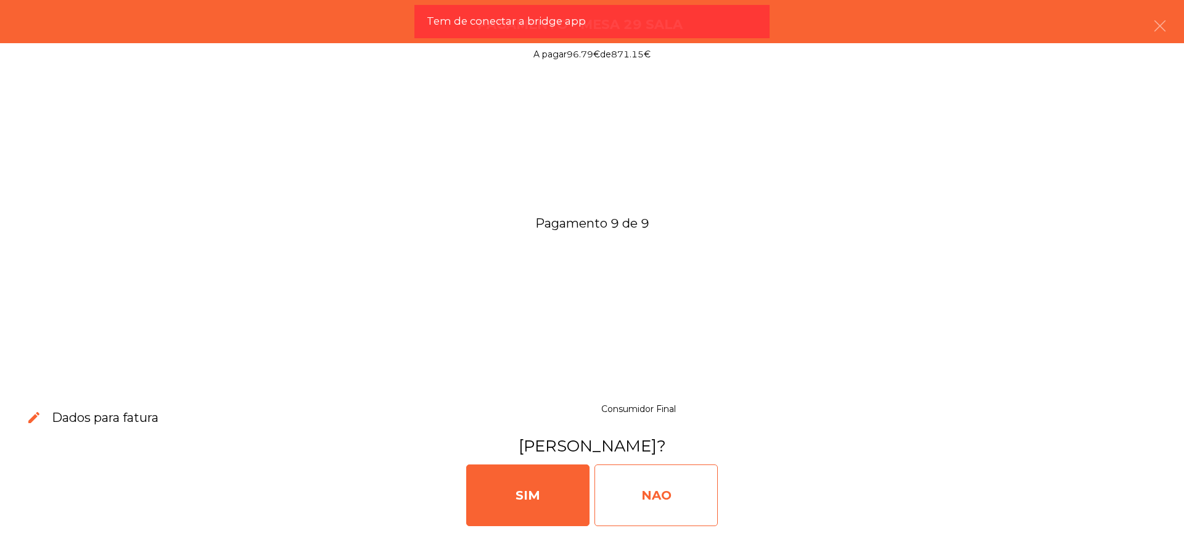
click at [681, 494] on div "NAO" at bounding box center [655, 495] width 123 height 62
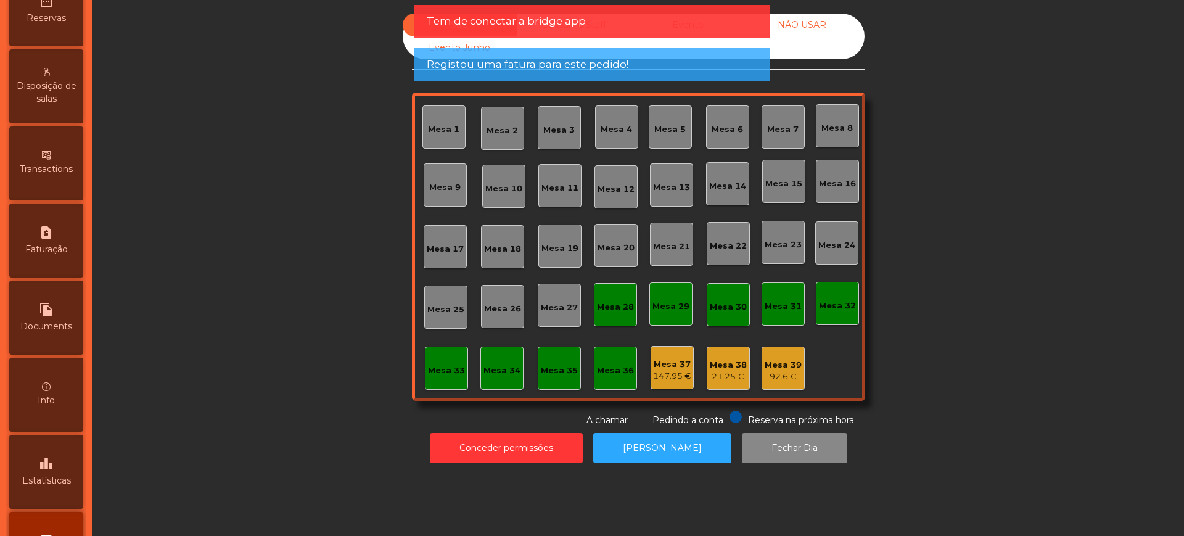
scroll to position [522, 0]
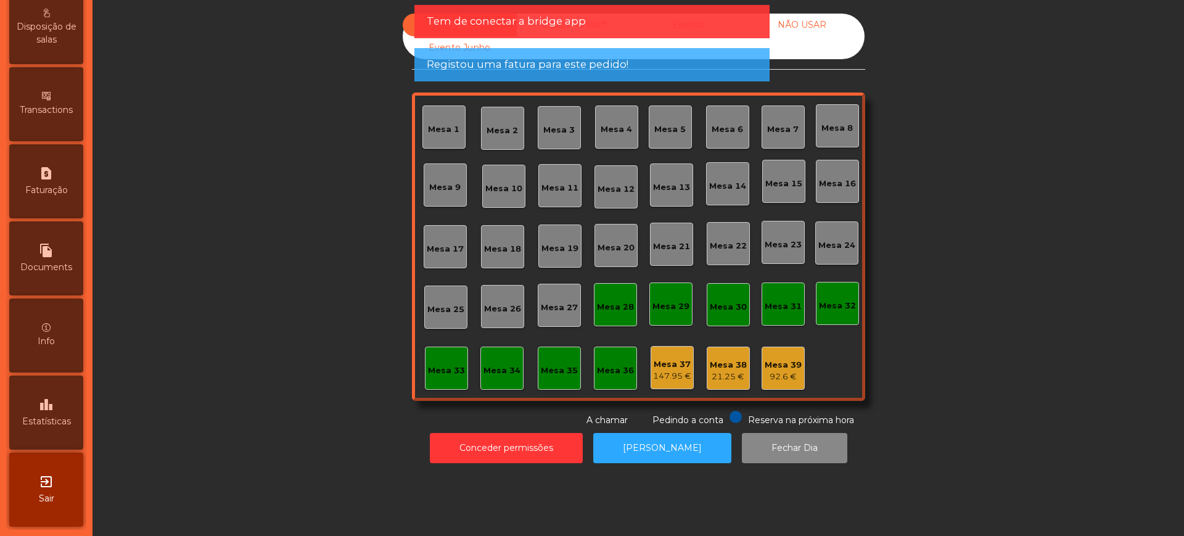
click at [30, 389] on div "leaderboard Estatísticas" at bounding box center [46, 413] width 74 height 74
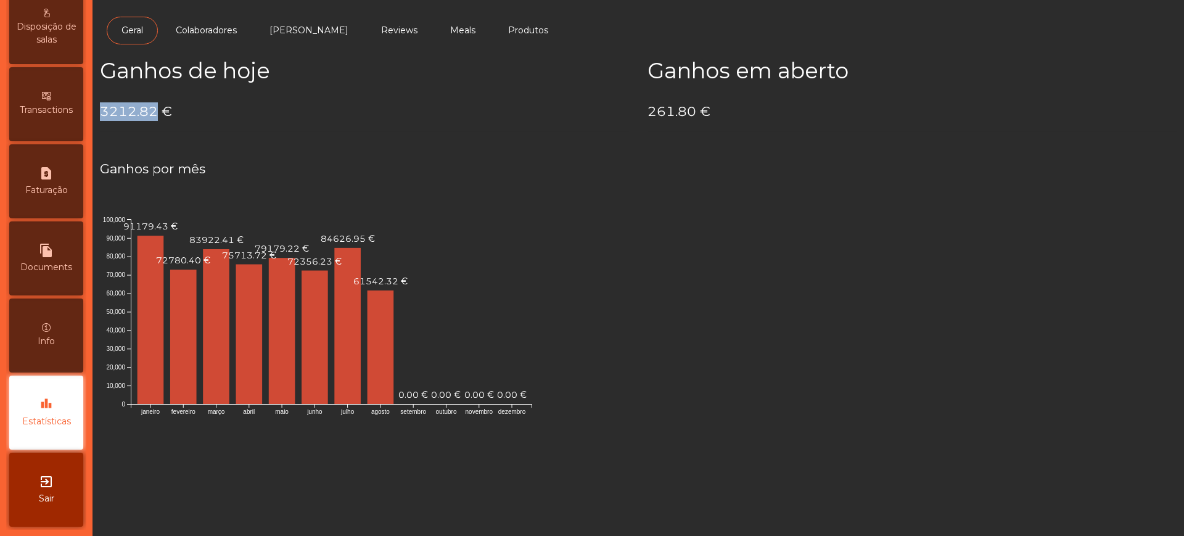
drag, startPoint x: 101, startPoint y: 115, endPoint x: 156, endPoint y: 113, distance: 55.5
click at [156, 113] on h4 "3212.82 €" at bounding box center [364, 111] width 529 height 18
copy h4 "3212.82"
